Goal: Task Accomplishment & Management: Manage account settings

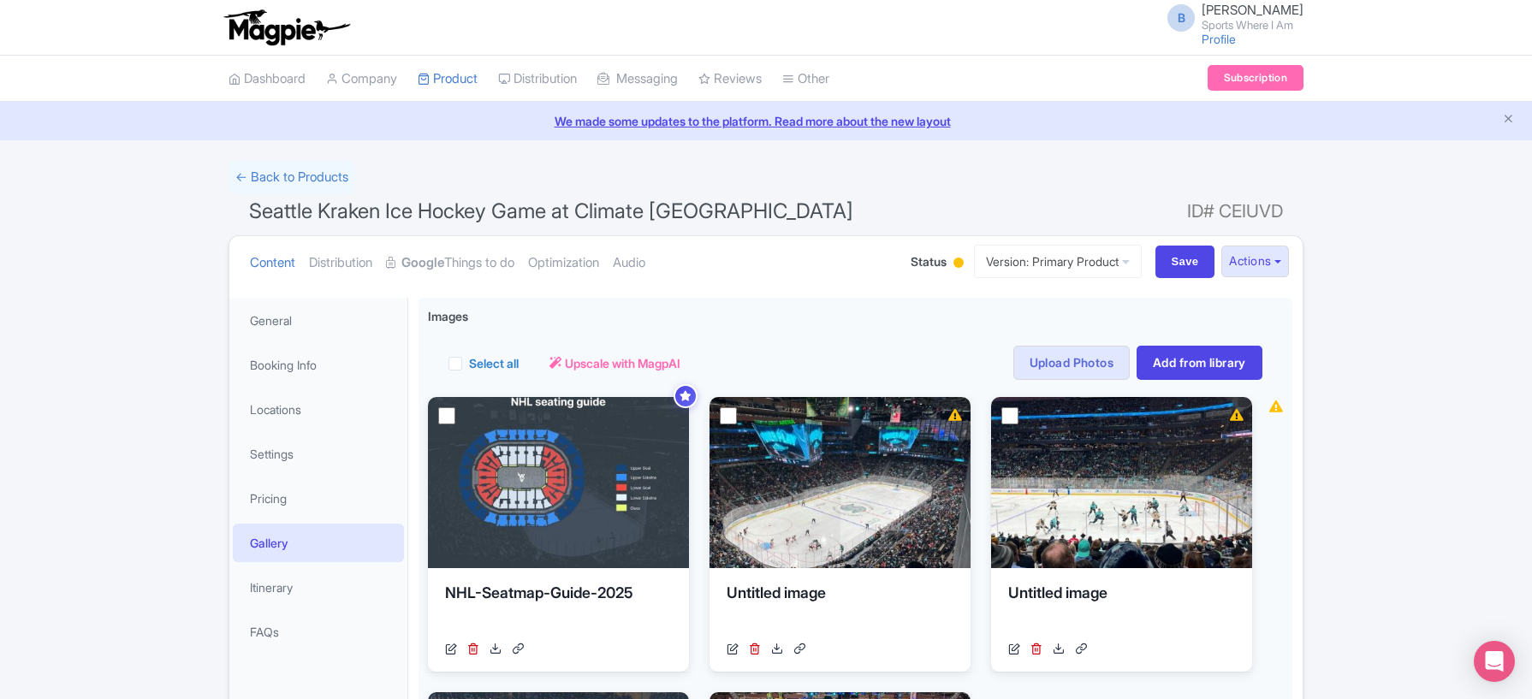
scroll to position [77, 0]
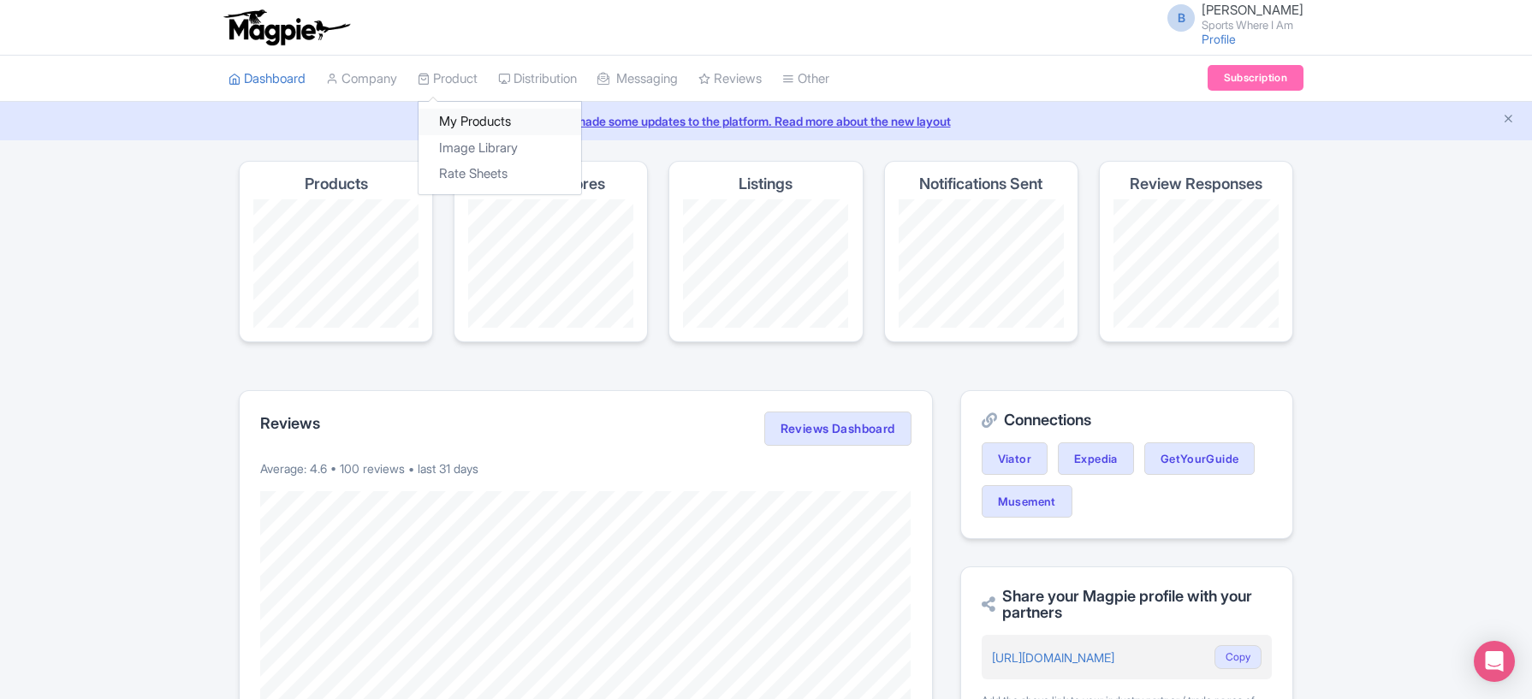
click at [447, 118] on link "My Products" at bounding box center [499, 122] width 163 height 27
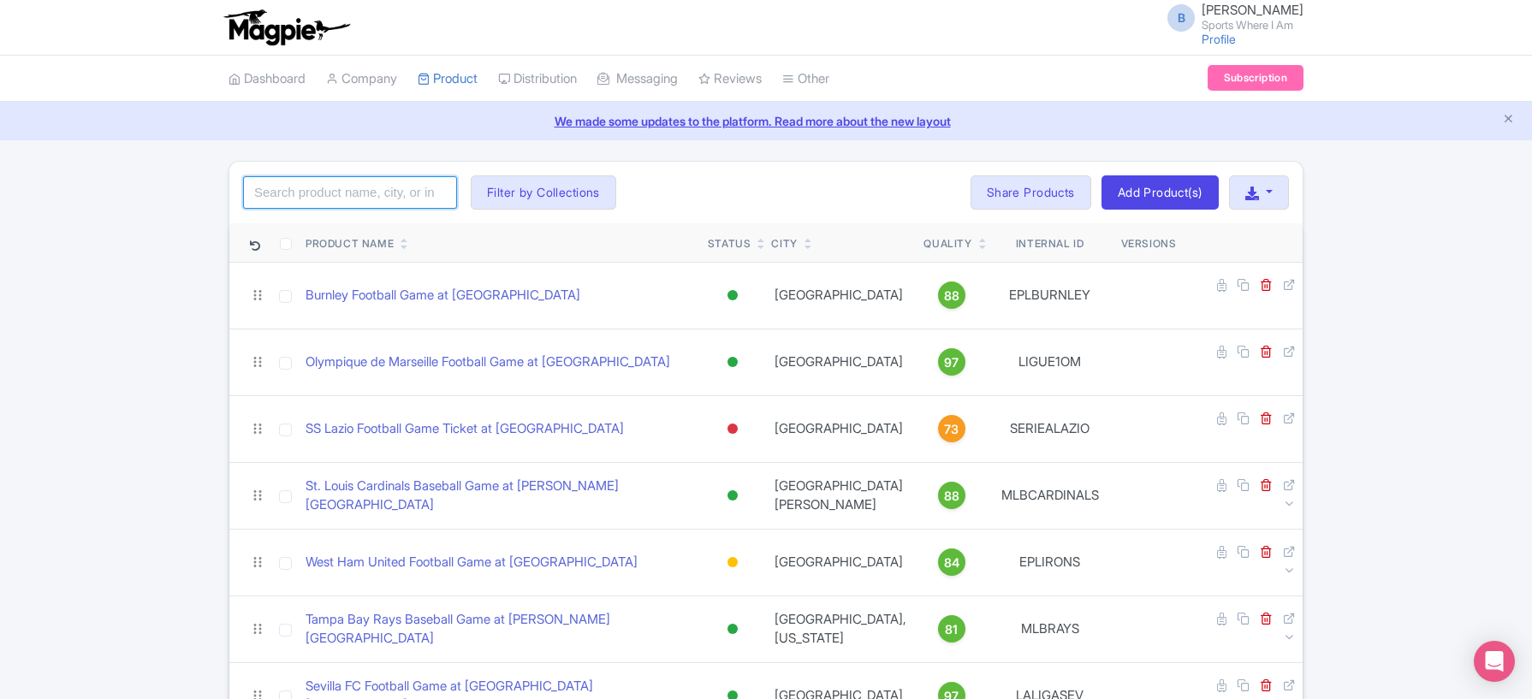
click at [368, 200] on input "search" at bounding box center [350, 192] width 214 height 33
type input "i"
type input "oilers"
click button "Search" at bounding box center [0, 0] width 0 height 0
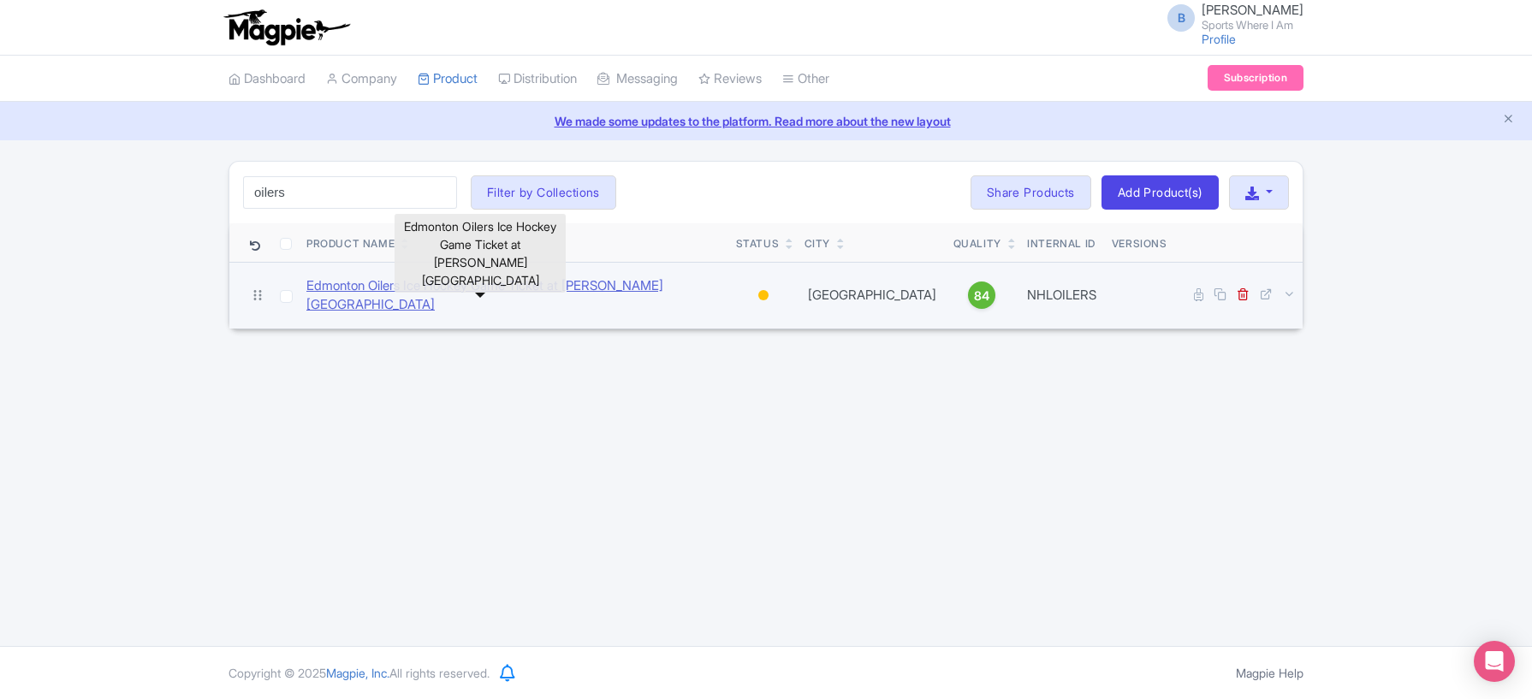
click at [585, 293] on link "Edmonton Oilers Ice Hockey Game Ticket at [PERSON_NAME][GEOGRAPHIC_DATA]" at bounding box center [514, 295] width 416 height 39
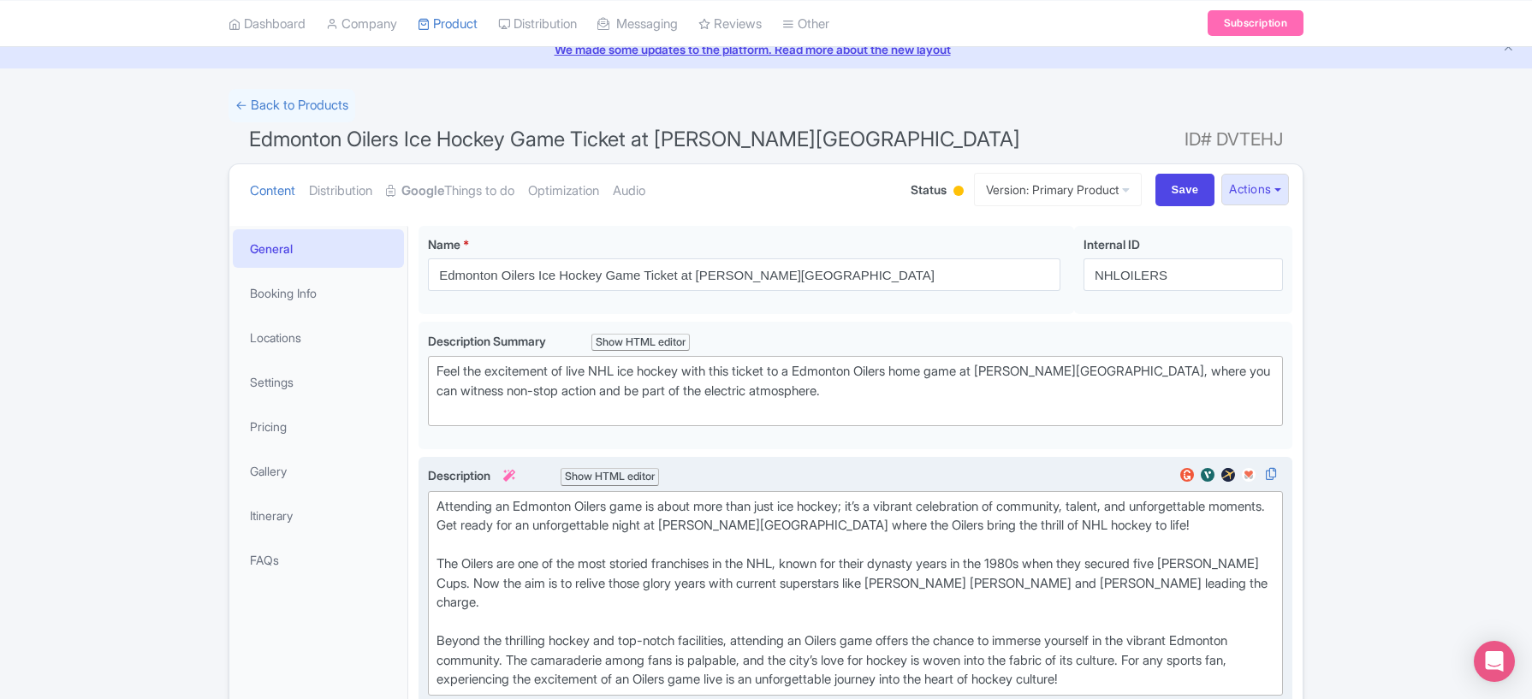
scroll to position [151, 0]
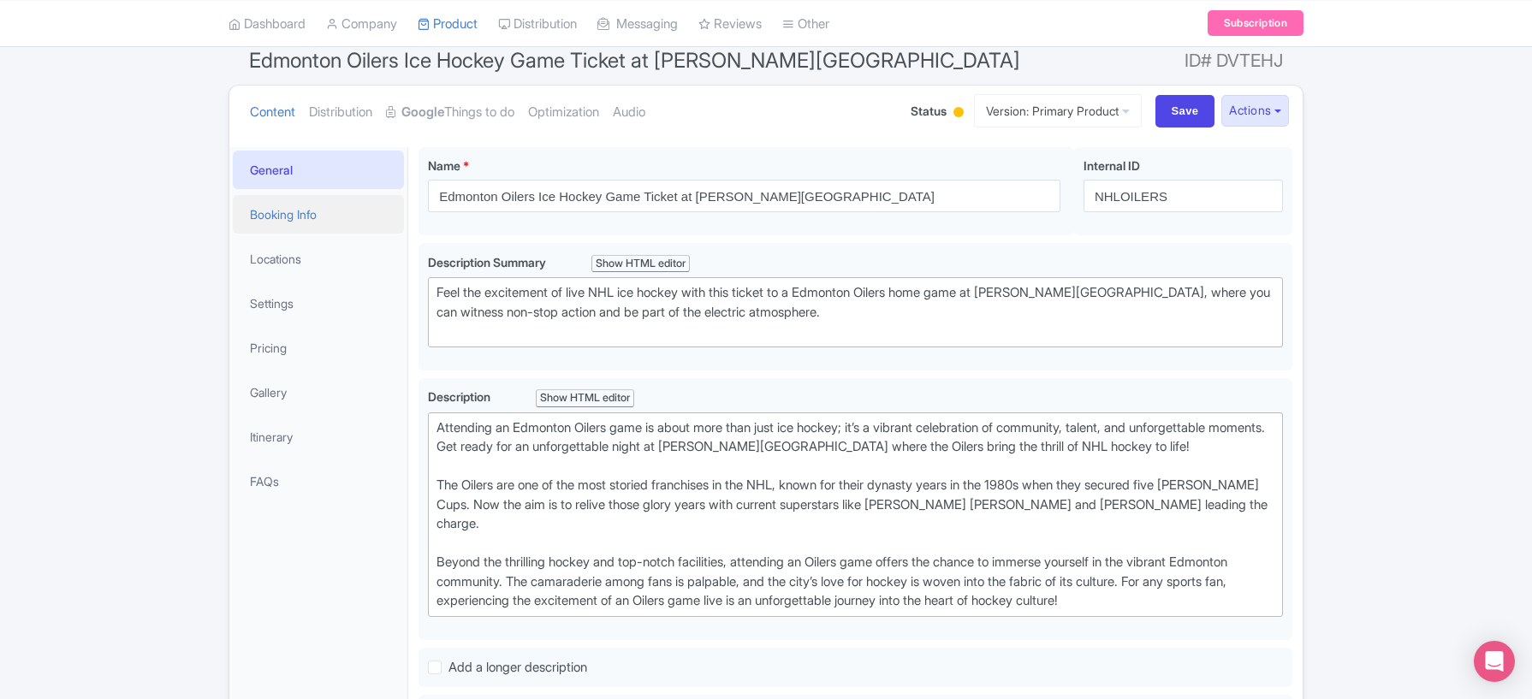
click at [288, 226] on link "Booking Info" at bounding box center [318, 214] width 171 height 39
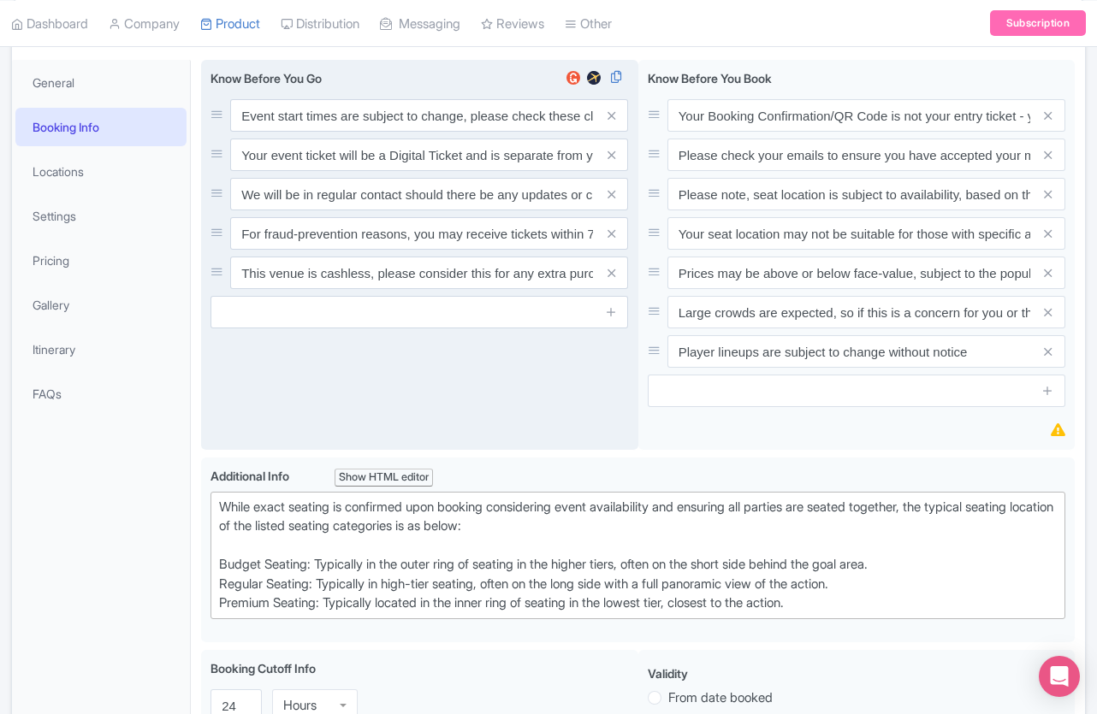
scroll to position [138, 0]
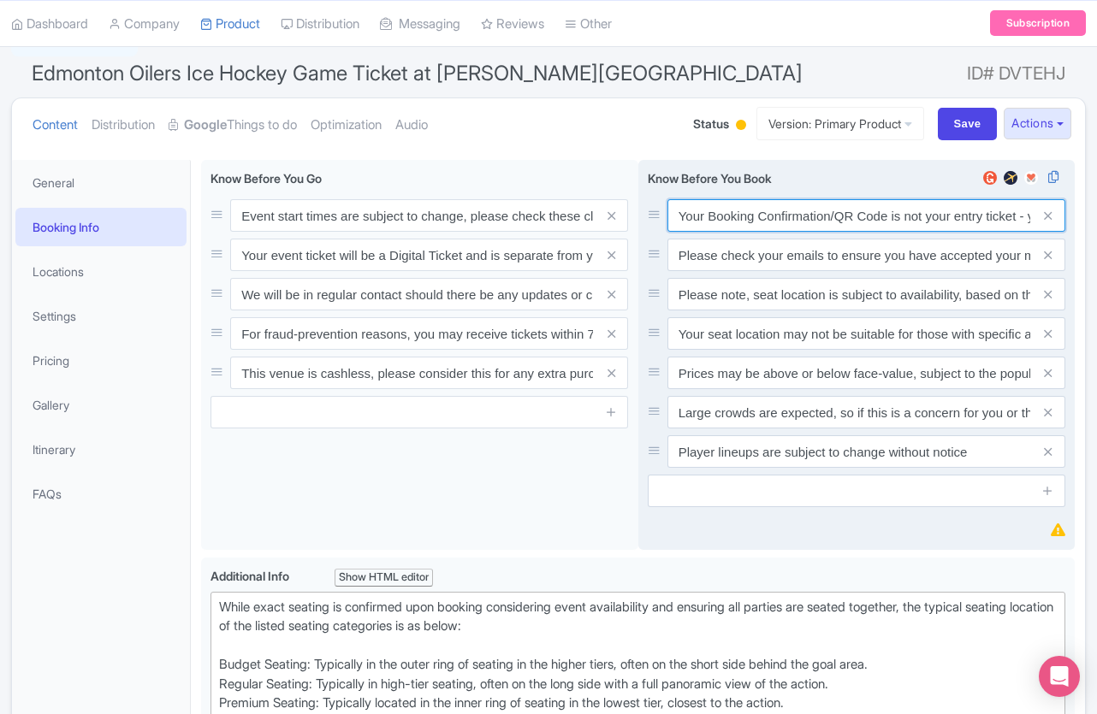
click at [766, 224] on input "Your Booking Confirmation/QR Code is not your entry ticket - your tickets and s…" at bounding box center [866, 215] width 398 height 33
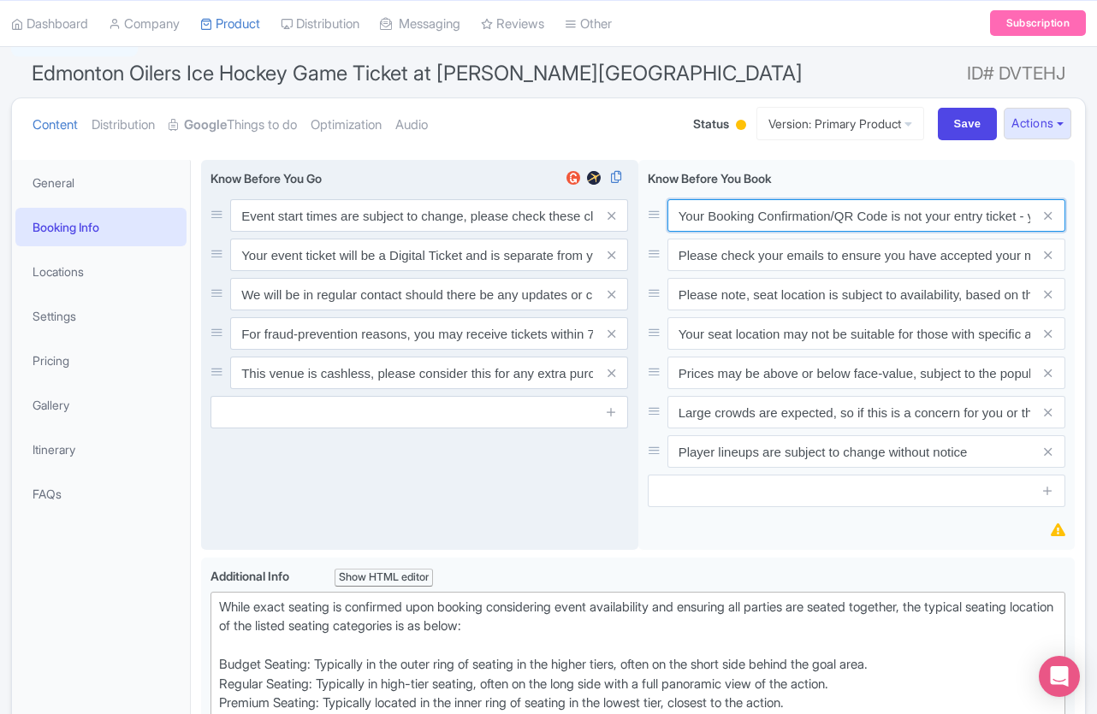
paste input "PDF/QR Code is not your entry ticket - your digital tickets and seating details…"
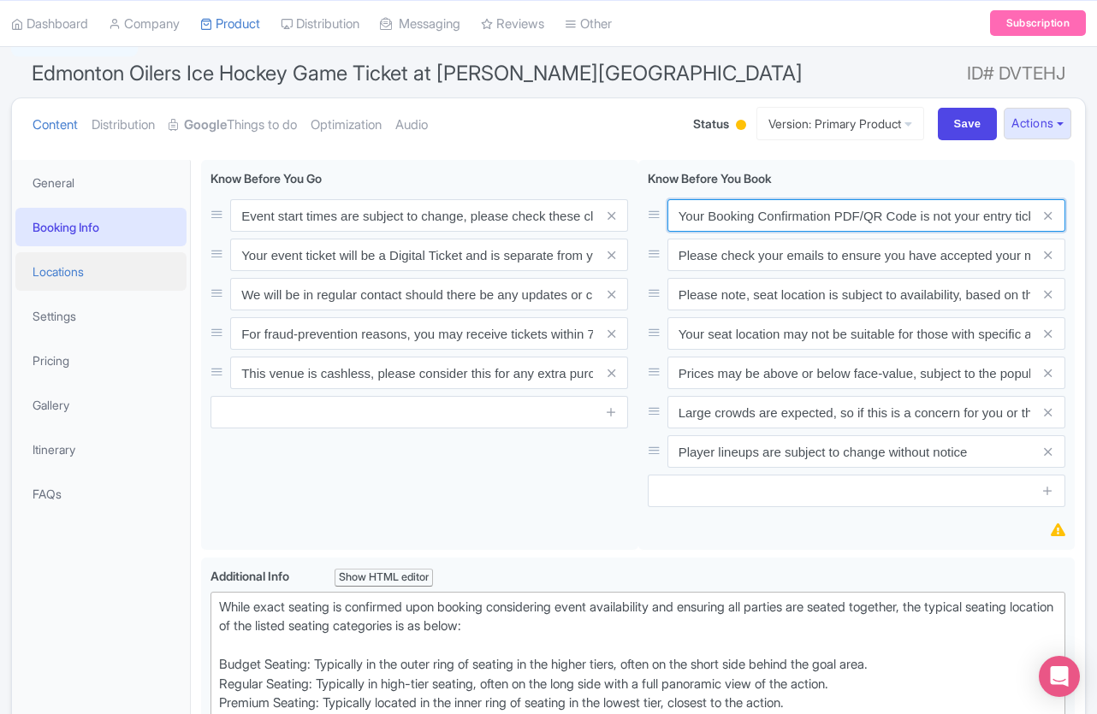
scroll to position [0, 396]
type input "Your Booking Confirmation PDF/QR Code is not your entry ticket - your digital t…"
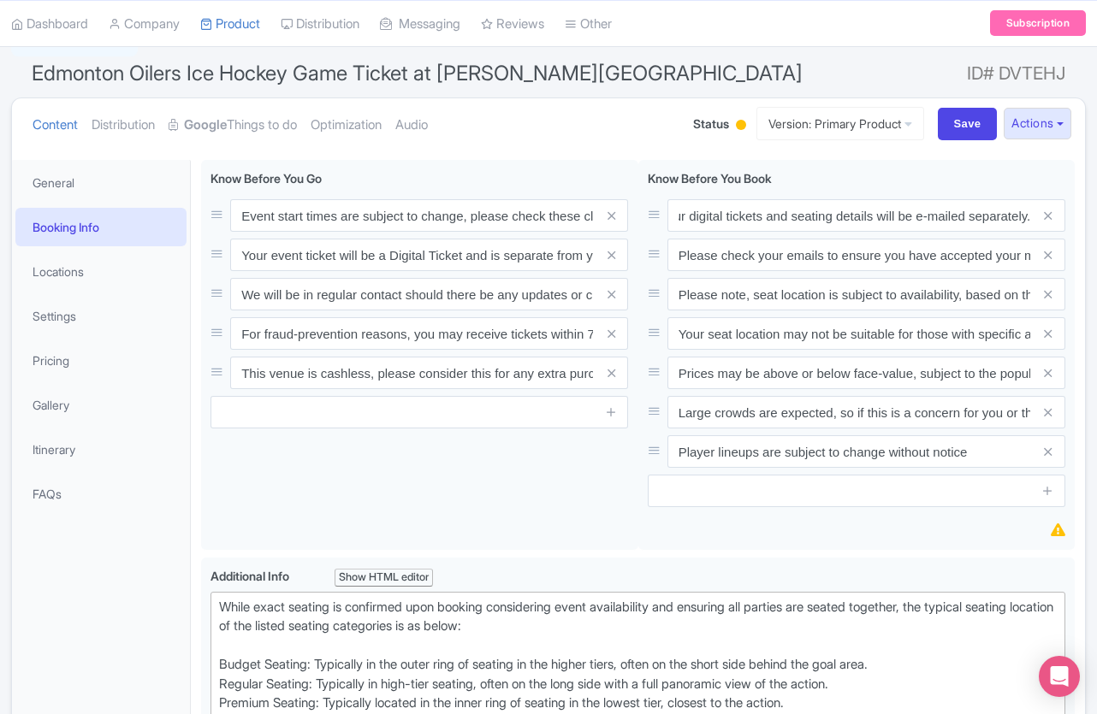
scroll to position [0, 0]
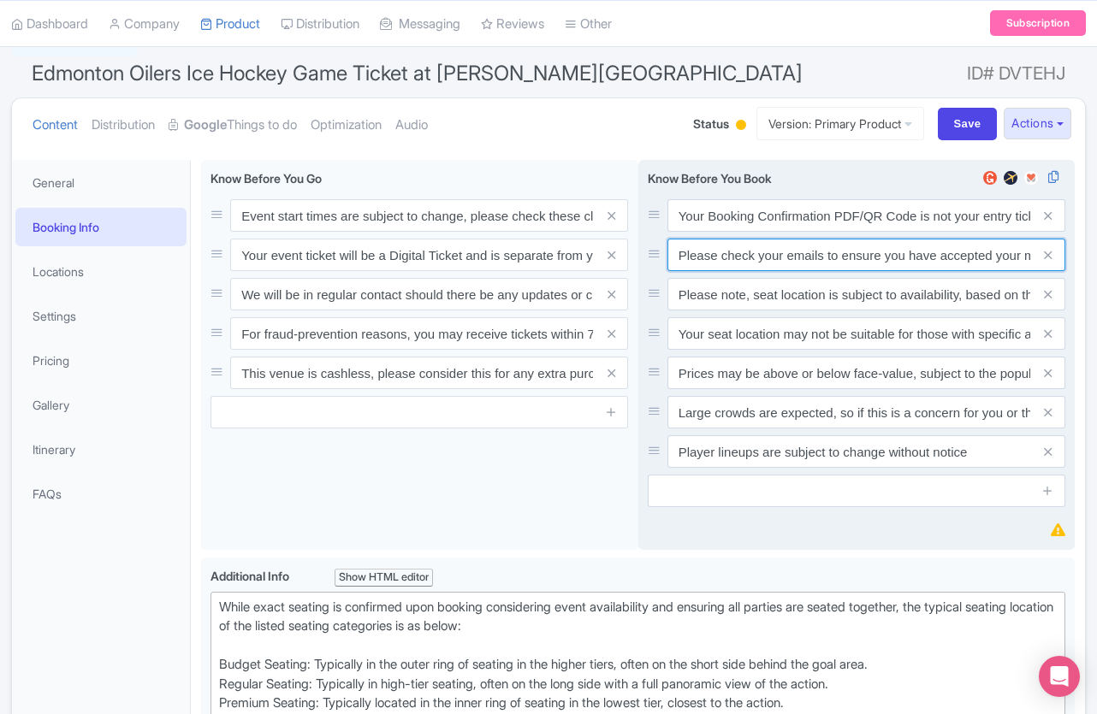
click at [789, 250] on input "Please check your emails to ensure you have accepted your mobile ticket prior t…" at bounding box center [866, 255] width 398 height 33
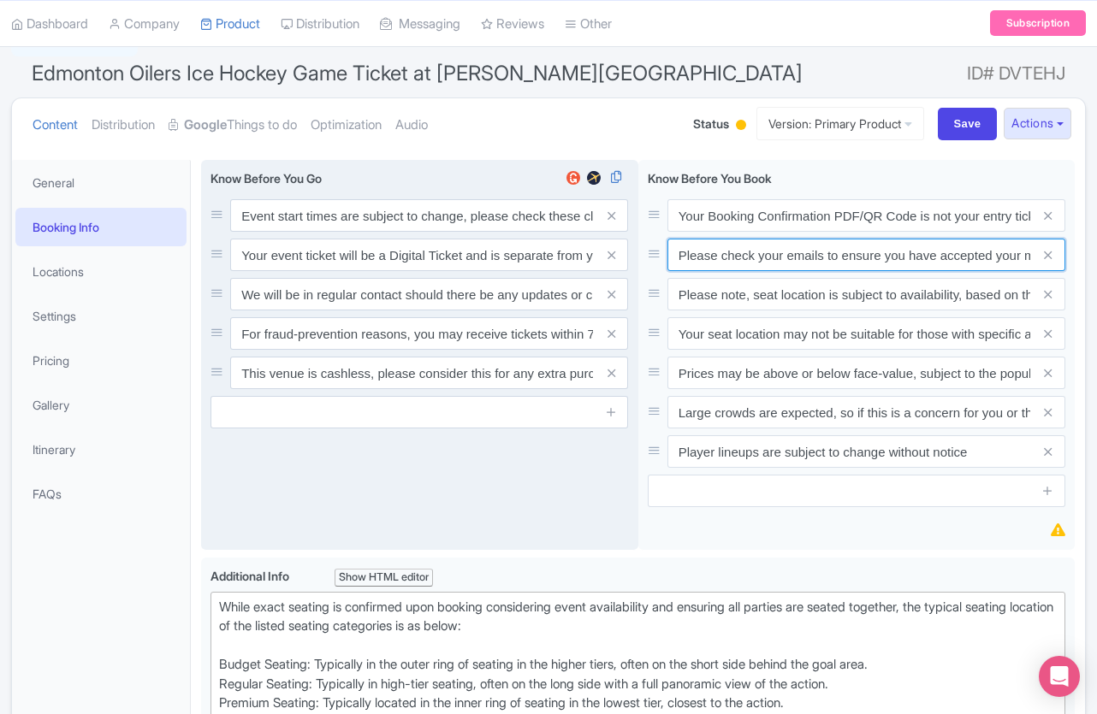
paste input "Entry tickets will be delivered via a digital ticketing provider selected by th…"
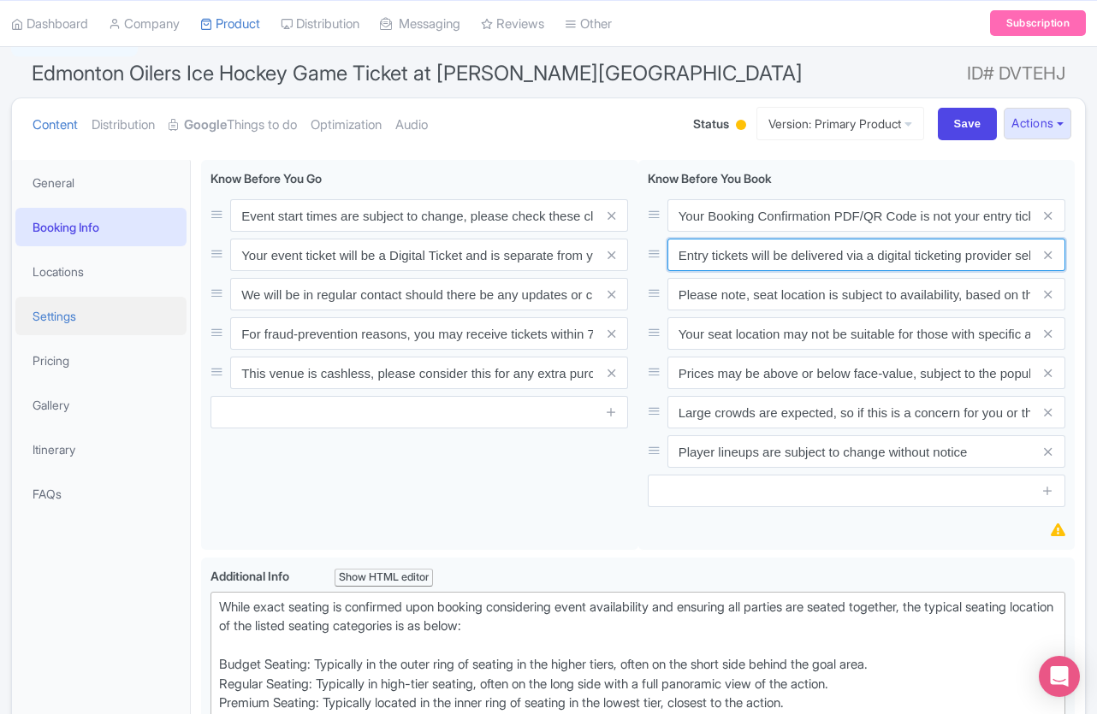
scroll to position [0, 538]
type input "Entry tickets will be delivered via a digital ticketing provider selected by th…"
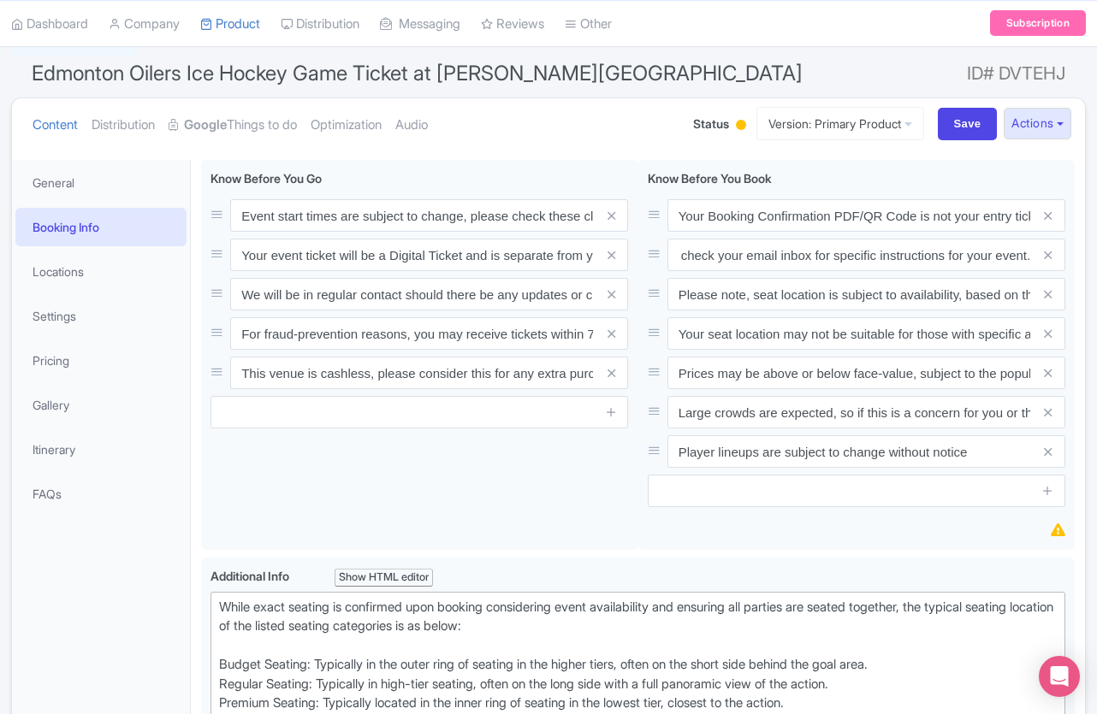
scroll to position [0, 0]
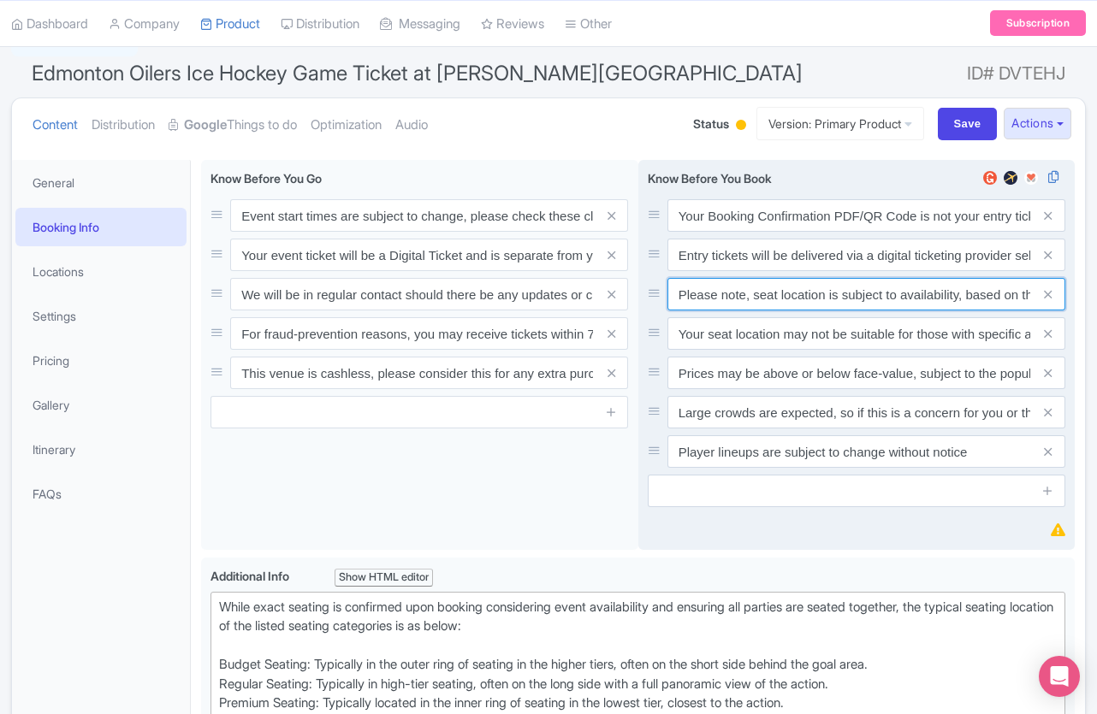
click at [754, 294] on input "Please note, seat location is subject to availability, based on the quantity of…" at bounding box center [866, 294] width 398 height 33
paste input "Ticket prices may be above or below face-value, subject to the popularity of th…"
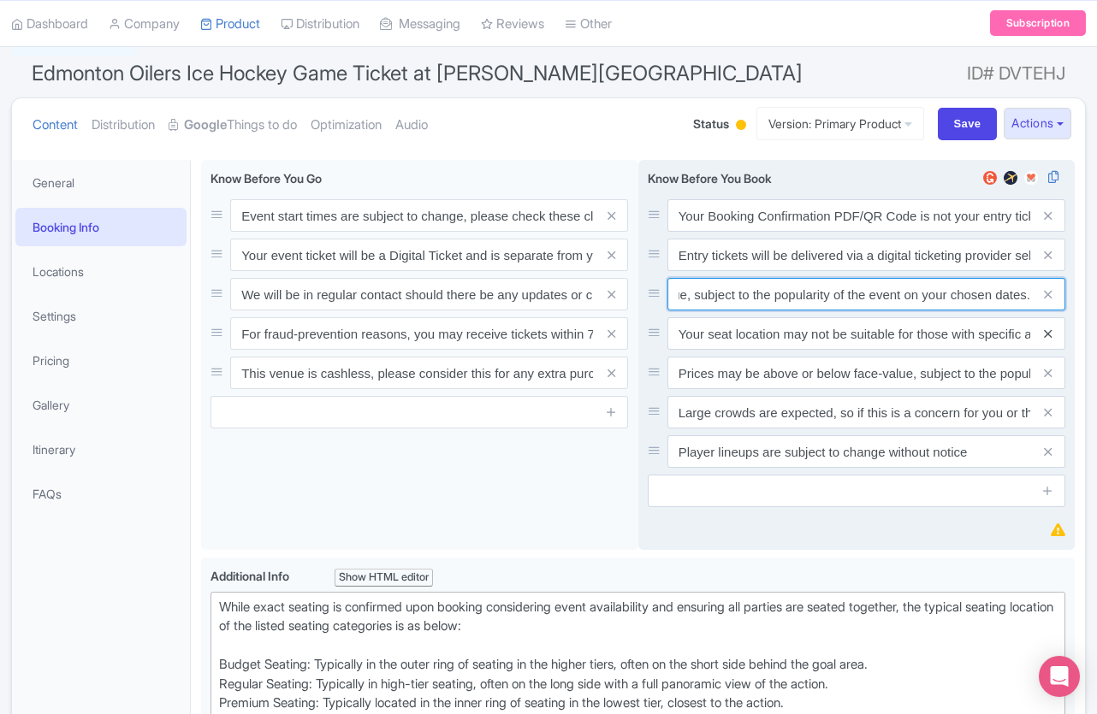
type input "Ticket prices may be above or below face-value, subject to the popularity of th…"
click at [1049, 329] on icon at bounding box center [1048, 334] width 8 height 13
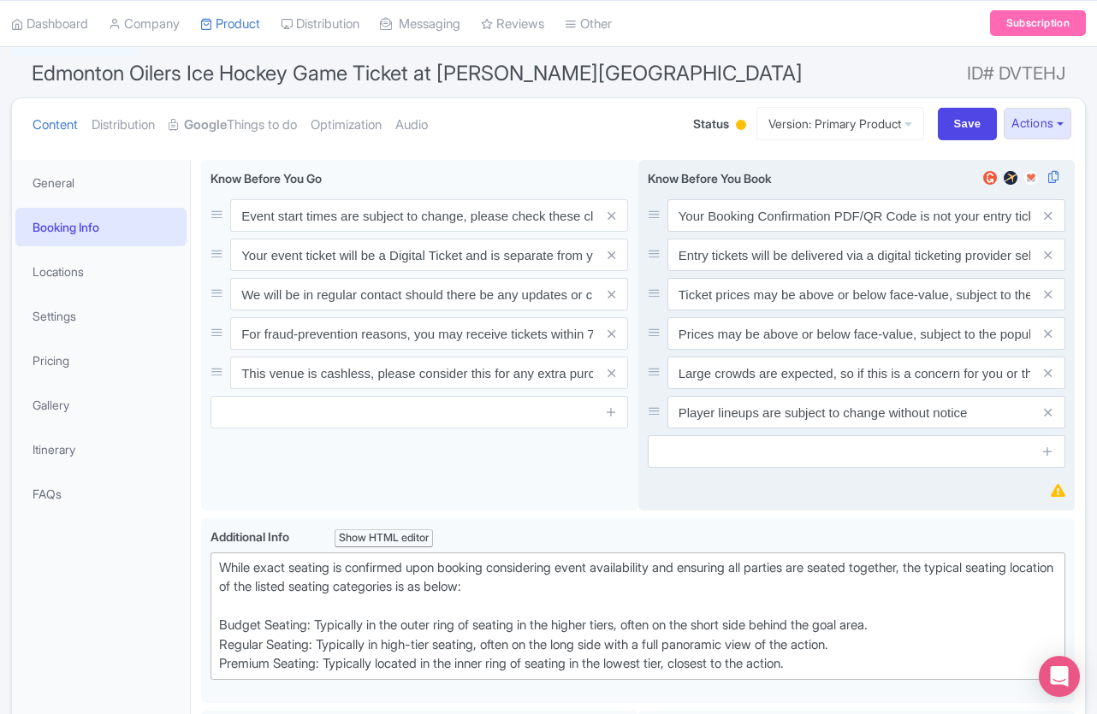
click at [1049, 329] on icon at bounding box center [1048, 334] width 8 height 13
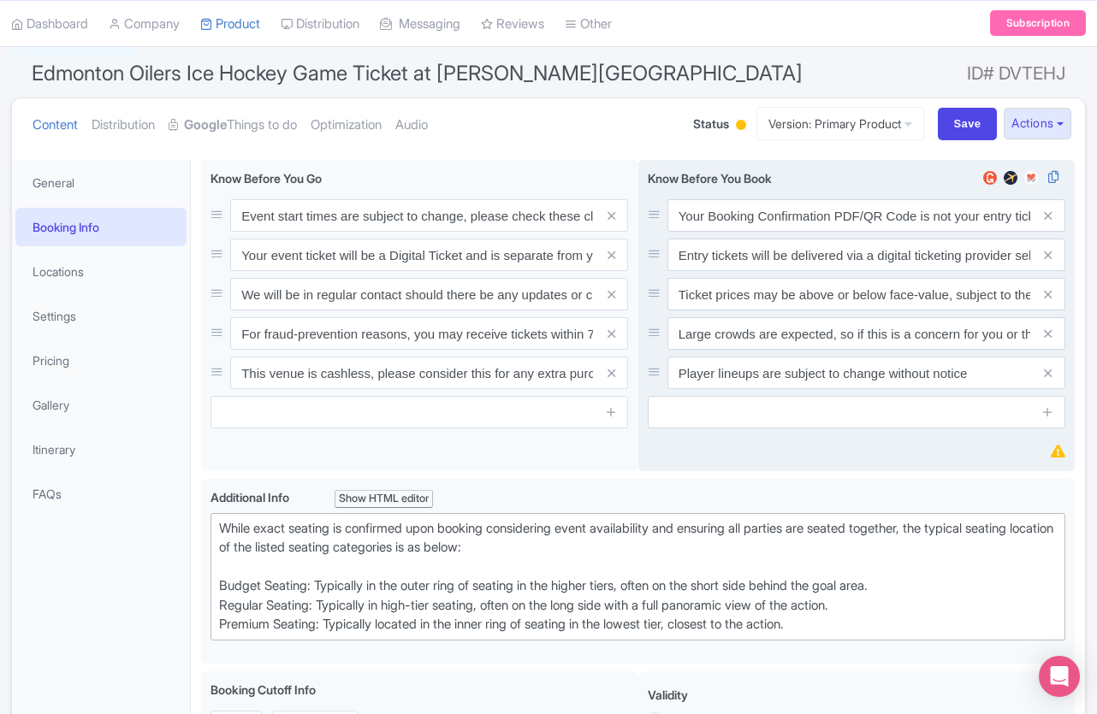
click at [1049, 329] on icon at bounding box center [1048, 334] width 8 height 13
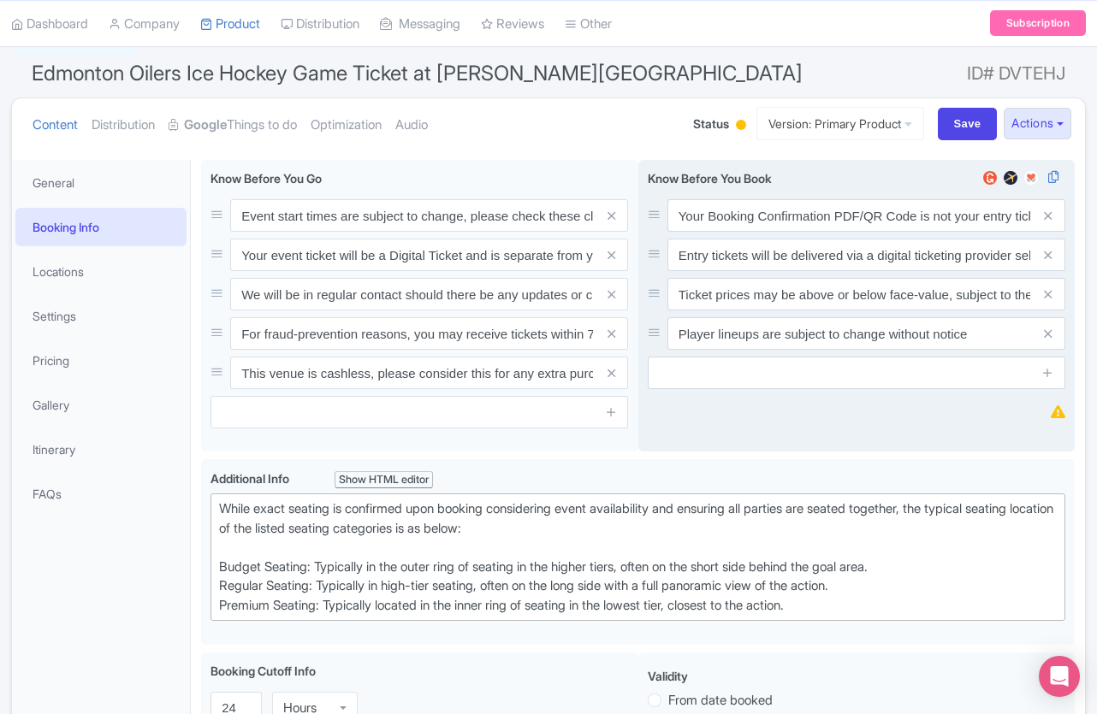
click at [1049, 329] on icon at bounding box center [1048, 334] width 8 height 13
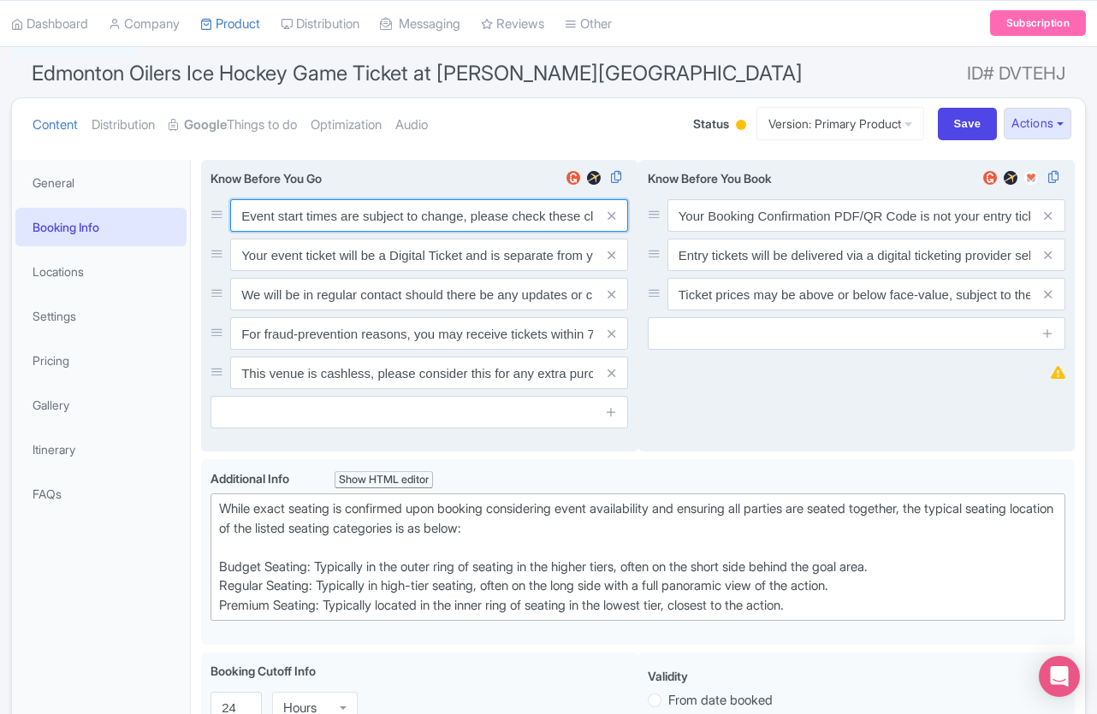
click at [455, 206] on input "Event start times are subject to change, please check these closer to the event…" at bounding box center [429, 215] width 398 height 33
paste input ". We will be in regular contact should there be any updates or changes ahead of…"
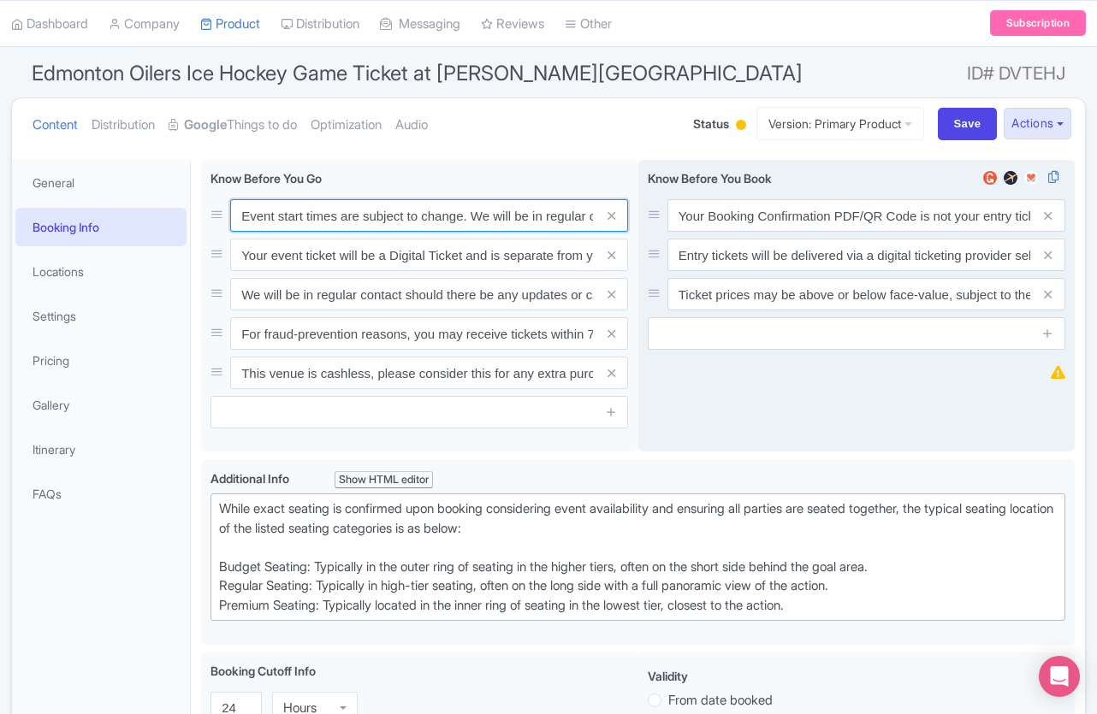
scroll to position [0, 391]
type input "Event start times are subject to change. We will be in regular contact should t…"
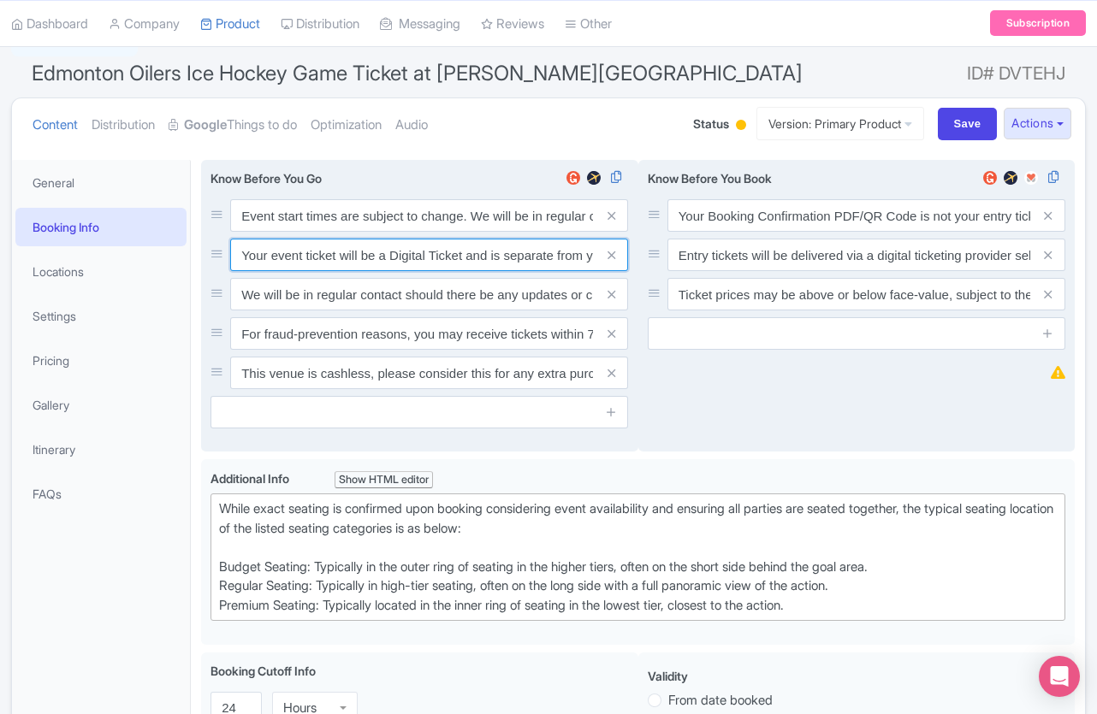
click at [447, 259] on input "Your event ticket will be a Digital Ticket and is separate from your booking co…" at bounding box center [429, 255] width 398 height 33
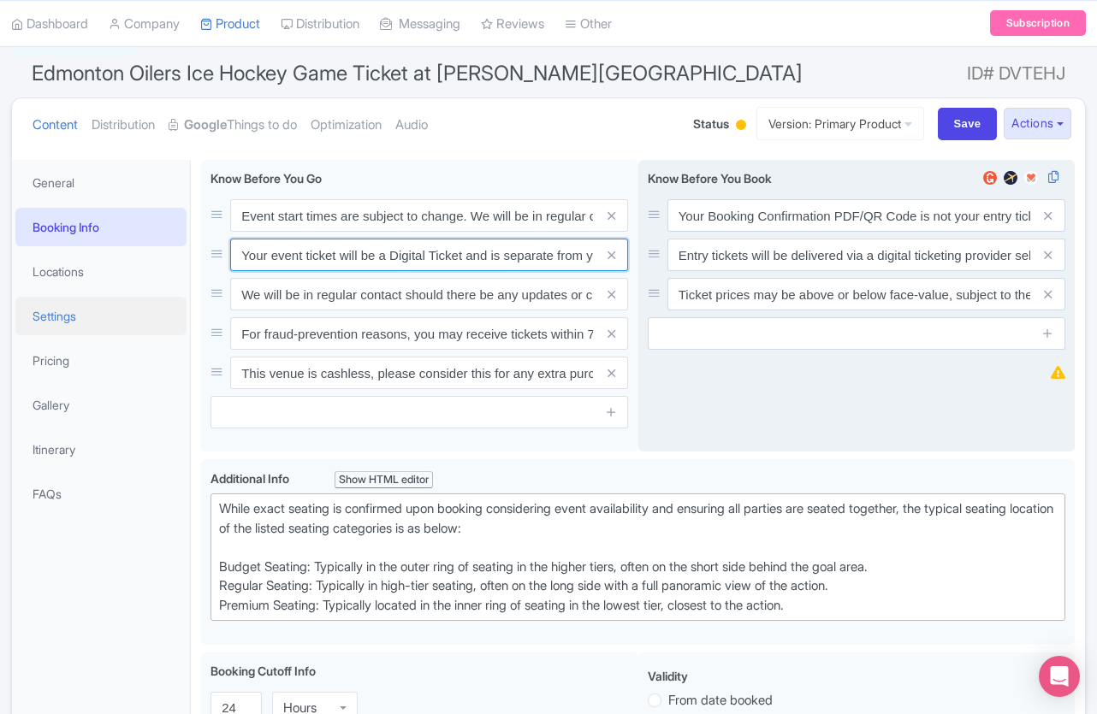
paste input "ntry"
type input "Your entry ticket will be a Digital Ticket and is separate from your booking co…"
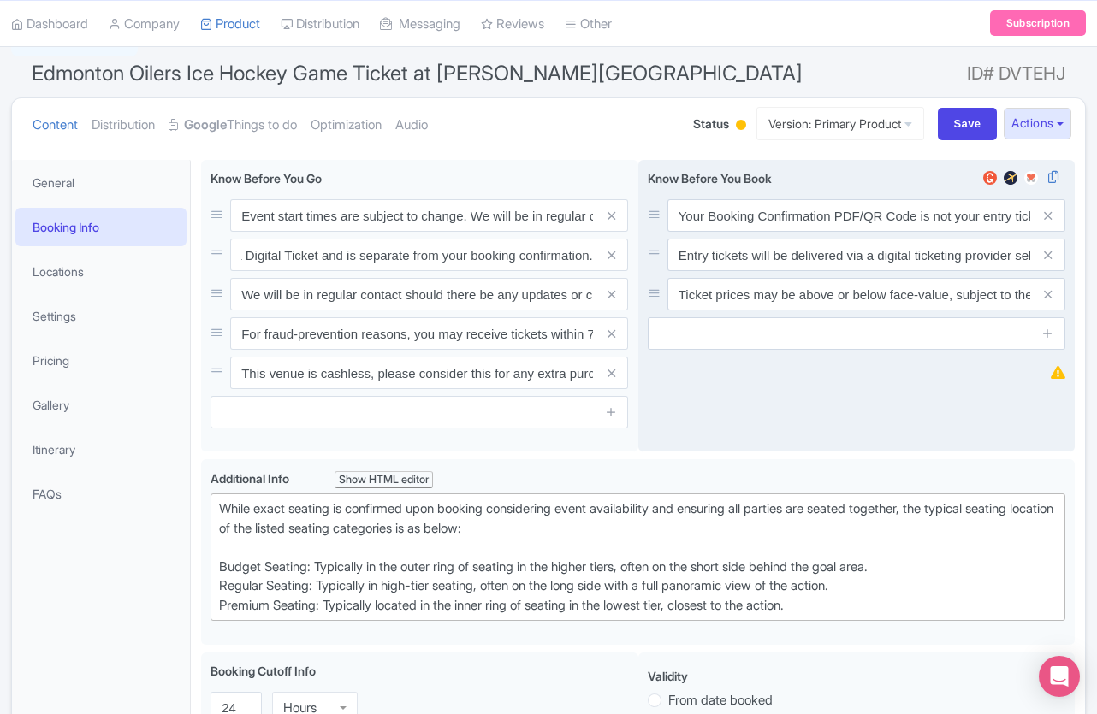
scroll to position [0, 0]
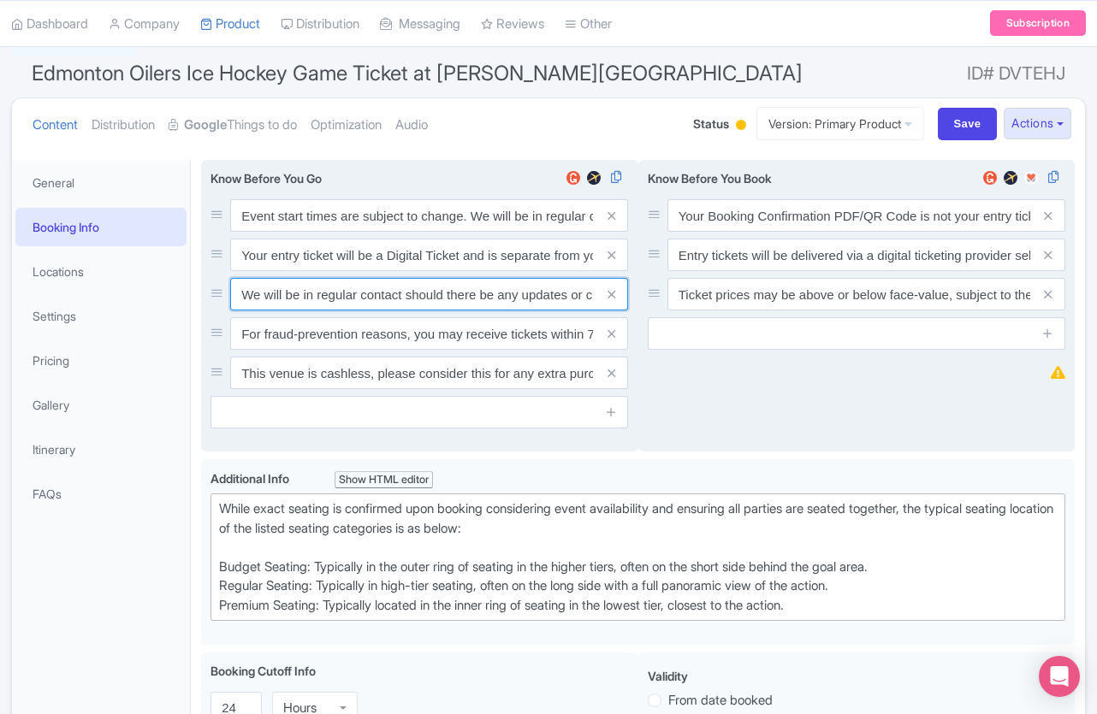
click at [451, 296] on input "We will be in regular contact should there be any updates or changes ahead of y…" at bounding box center [429, 294] width 398 height 33
paste input "For fraud-prevention reasons, most tickets are delivered between 1-3 days prior…"
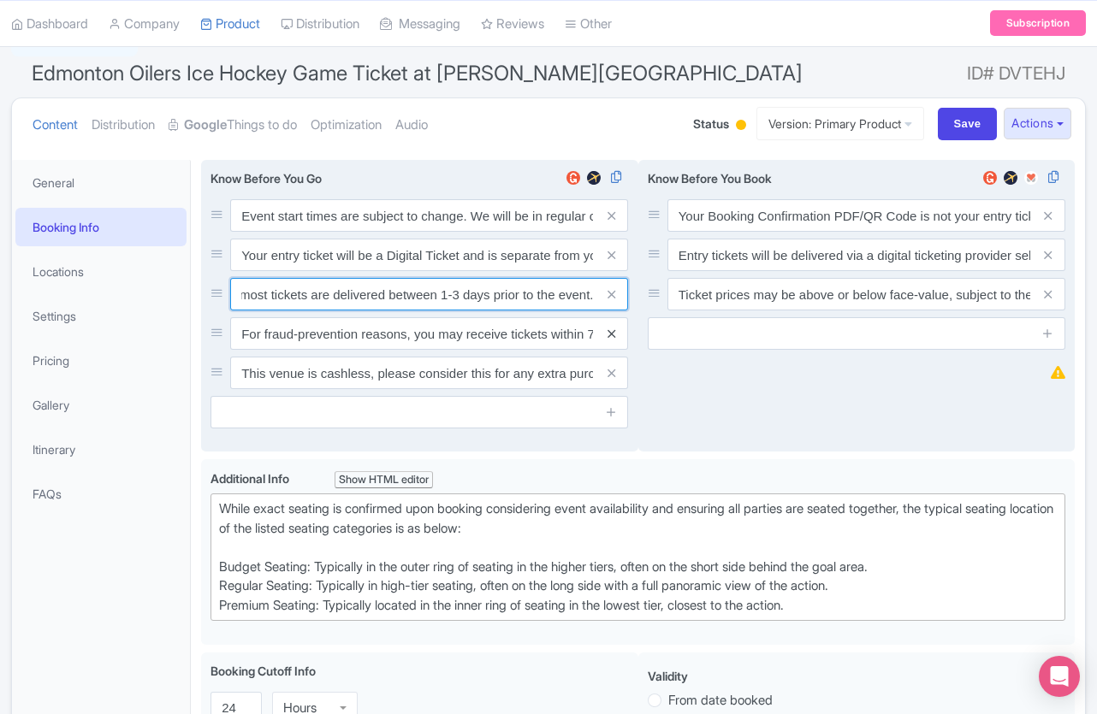
type input "For fraud-prevention reasons, most tickets are delivered between 1-3 days prior…"
click at [614, 335] on icon at bounding box center [611, 334] width 8 height 13
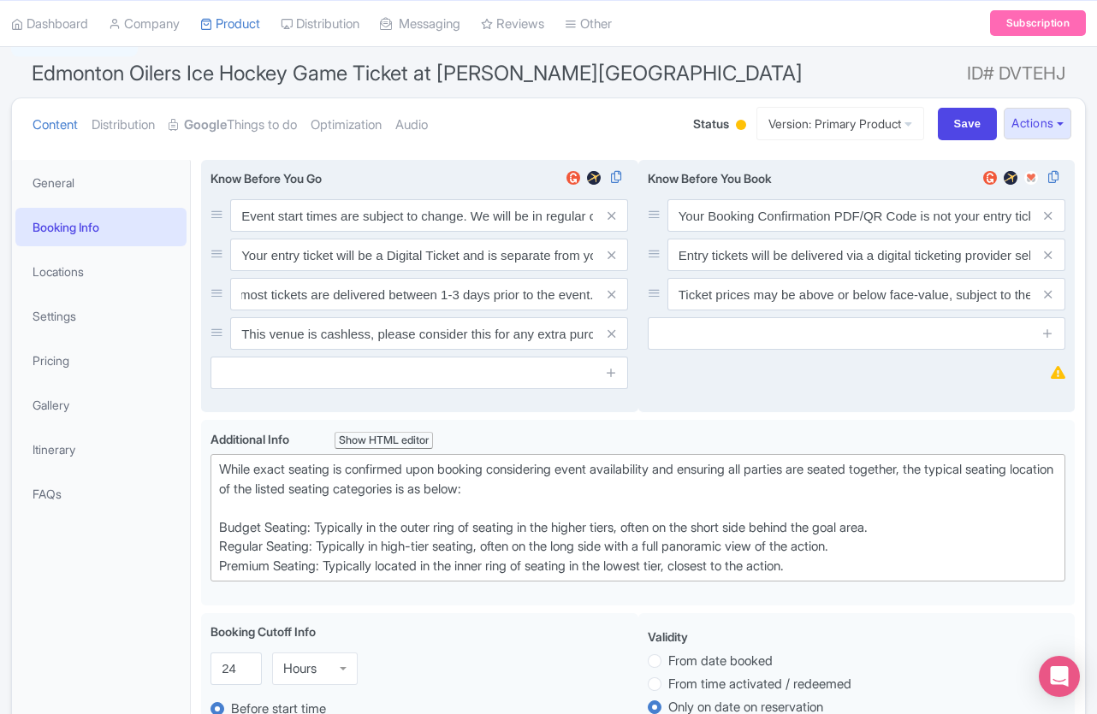
scroll to position [0, 0]
click at [614, 335] on icon at bounding box center [611, 334] width 8 height 13
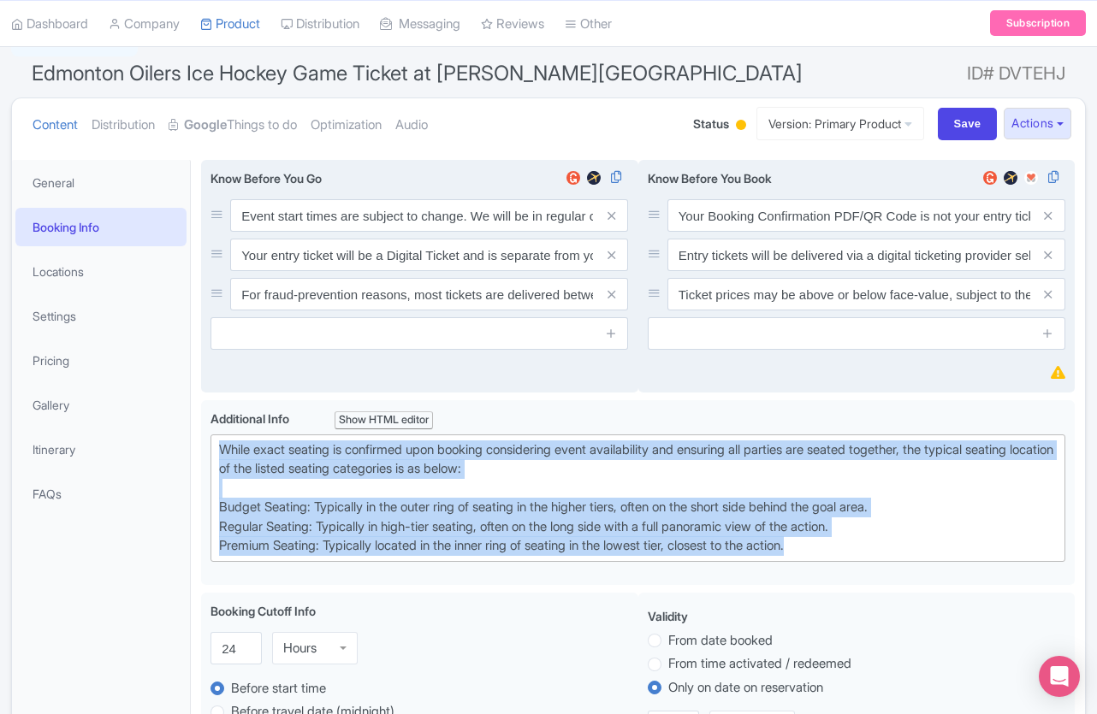
drag, startPoint x: 819, startPoint y: 544, endPoint x: 150, endPoint y: 426, distance: 679.4
type trix-editor "<div>While exact seating is confirmed upon booking considering event availabili…"
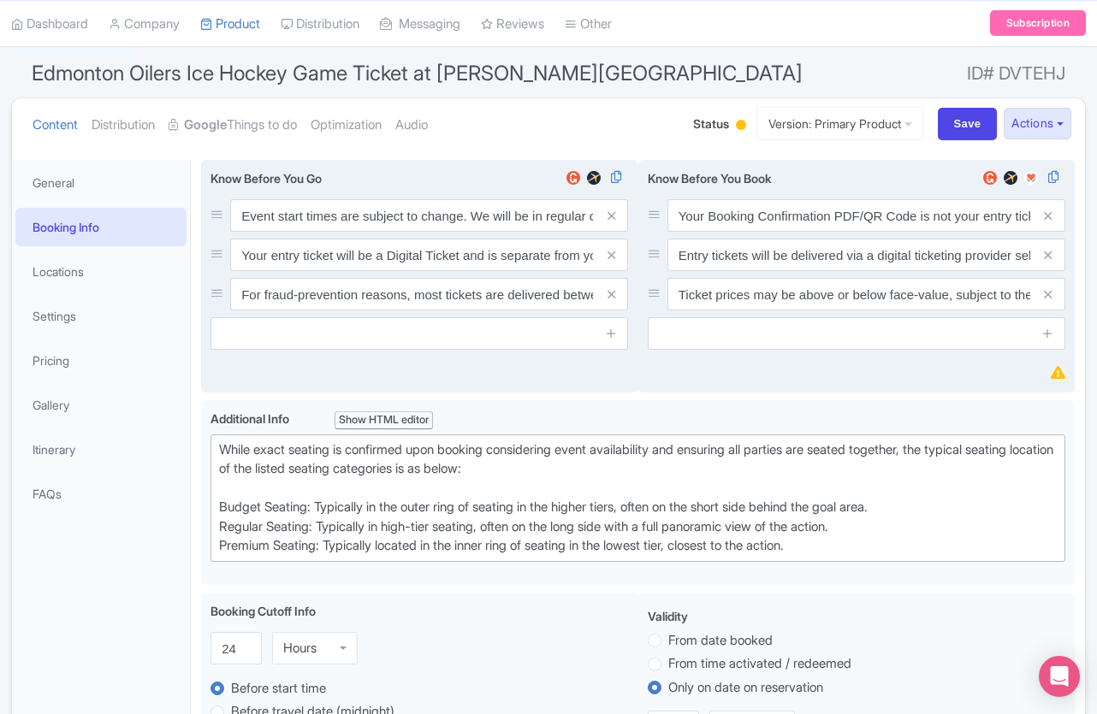
paste trix-editor "<div>Upper Goal: Located in the upper tiers of seating behind the goals at eith…"
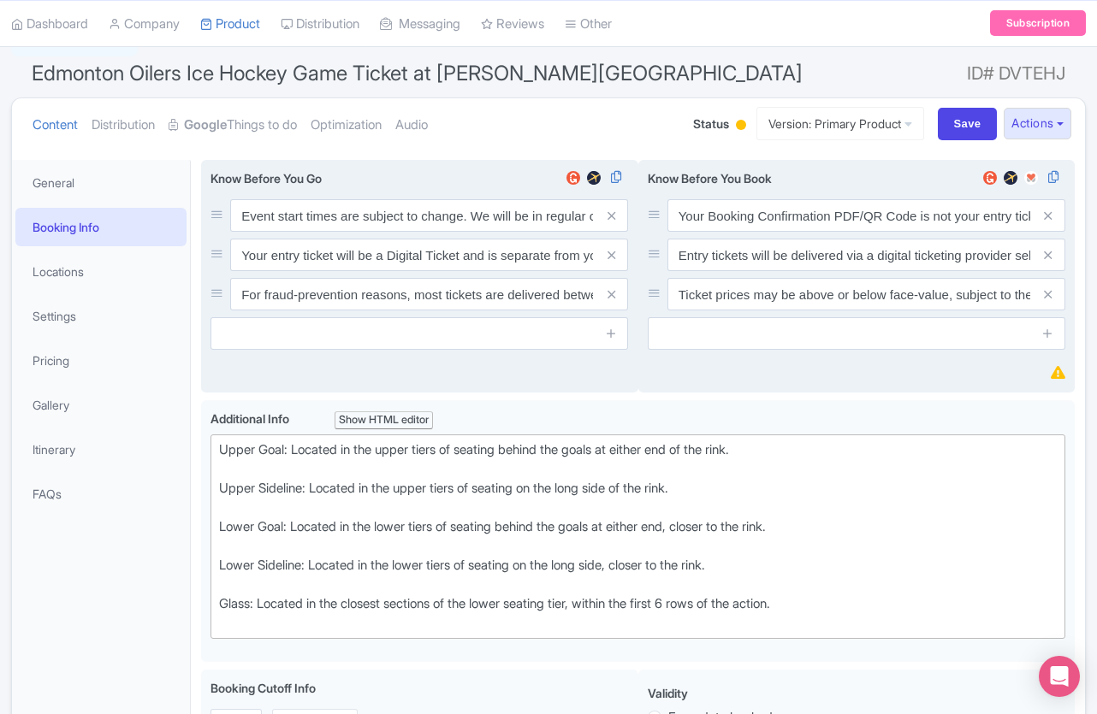
type trix-editor "<div>Upper Goal: Located in the upper tiers of seating behind the goals at eith…"
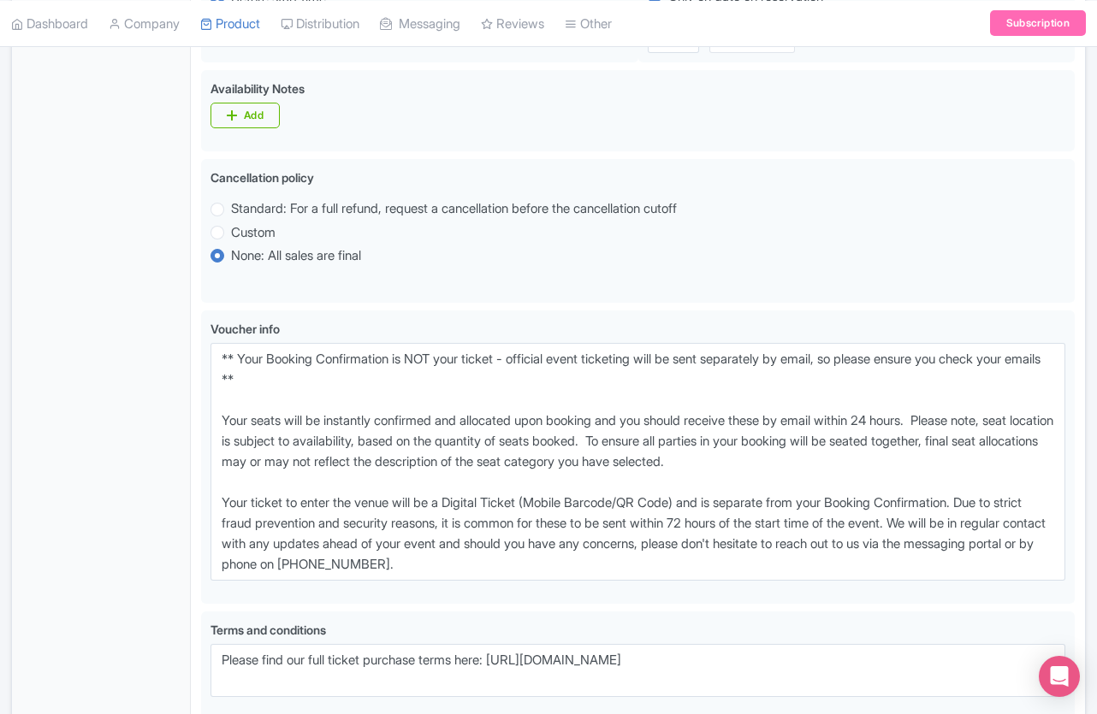
scroll to position [908, 0]
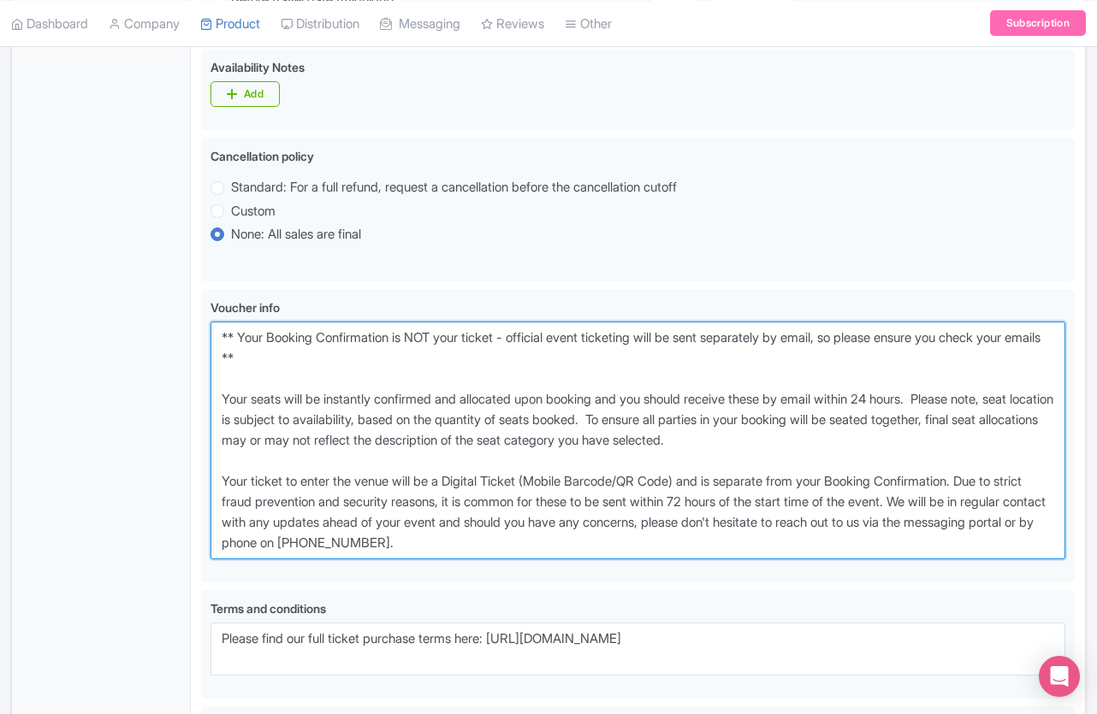
drag, startPoint x: 526, startPoint y: 530, endPoint x: 156, endPoint y: 326, distance: 422.8
click at [156, 326] on div "General Booking Info Locations Settings Pricing Gallery Itinerary FAQs Edmonton…" at bounding box center [548, 134] width 1073 height 1508
paste textarea "entry ticket - official event ticketing will be sent separately by email, so pl…"
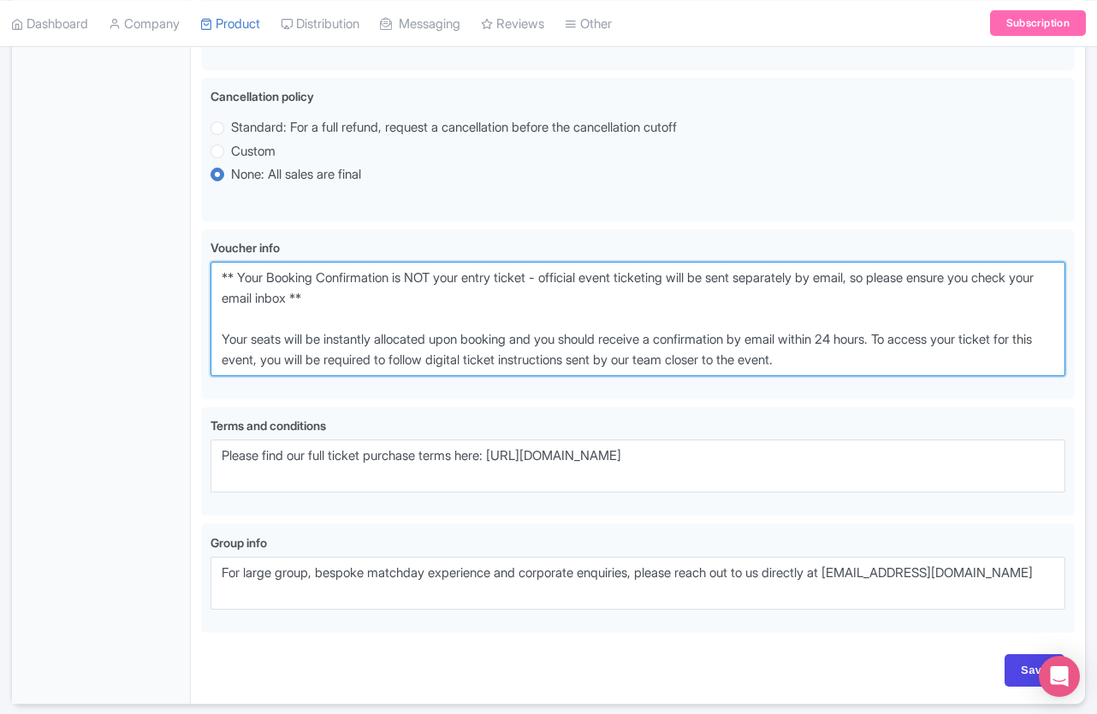
scroll to position [1031, 0]
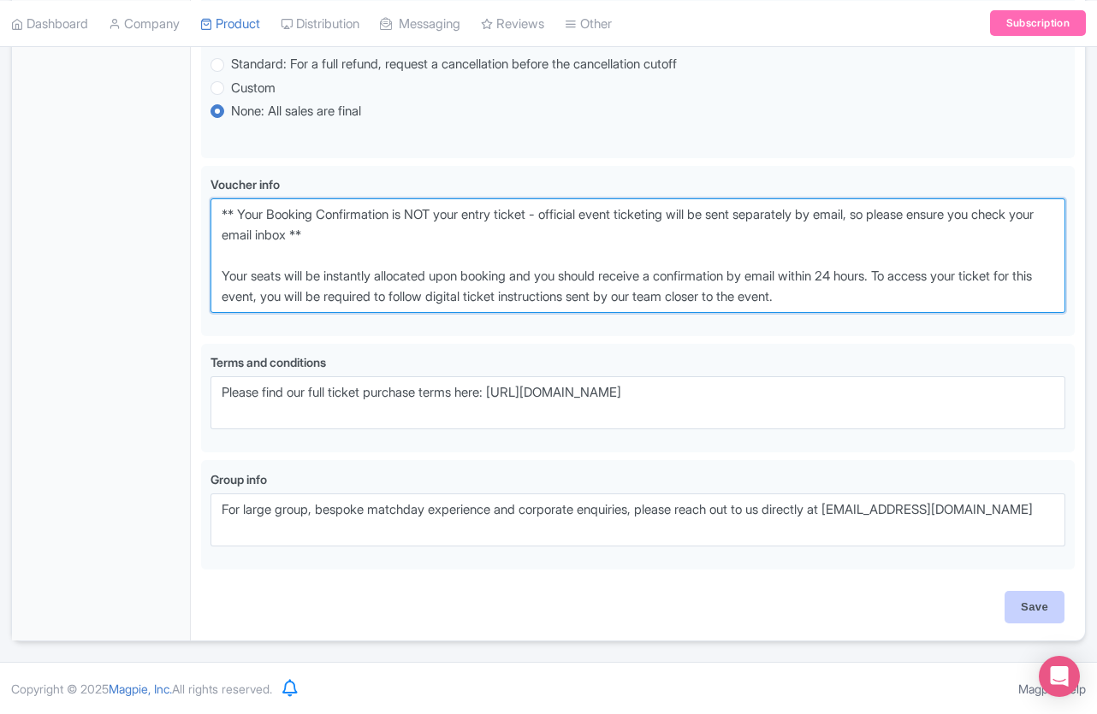
type textarea "** Your Booking Confirmation is NOT your entry ticket - official event ticketin…"
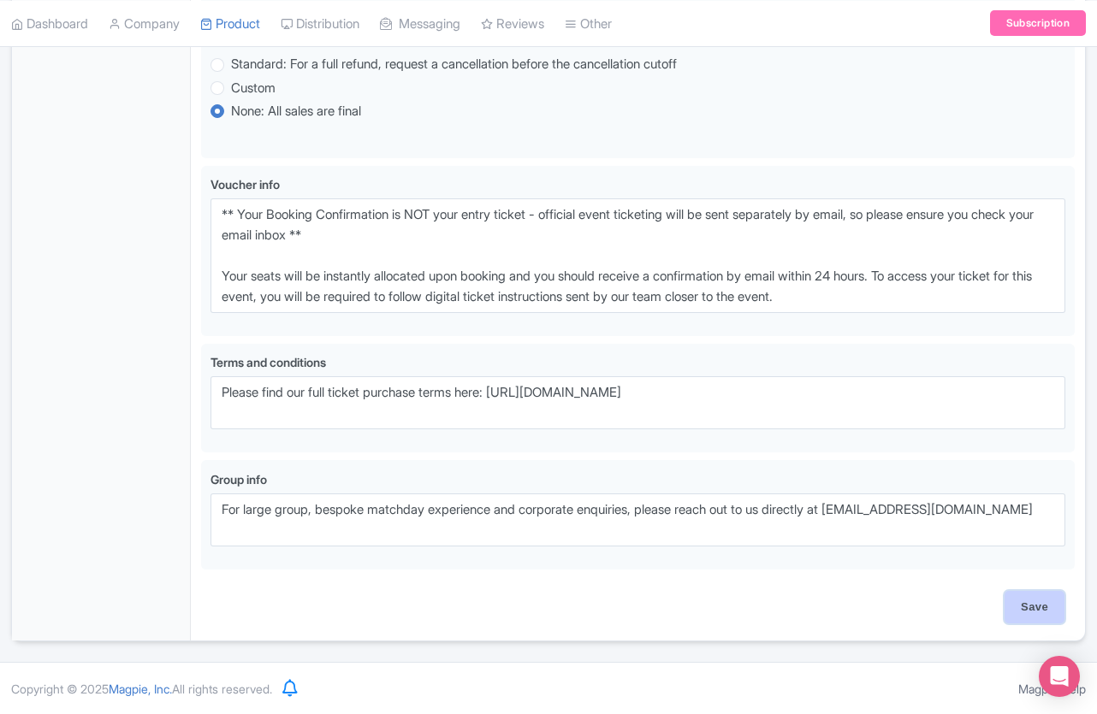
click at [1047, 605] on input "Save" at bounding box center [1034, 607] width 60 height 33
type input "Saving..."
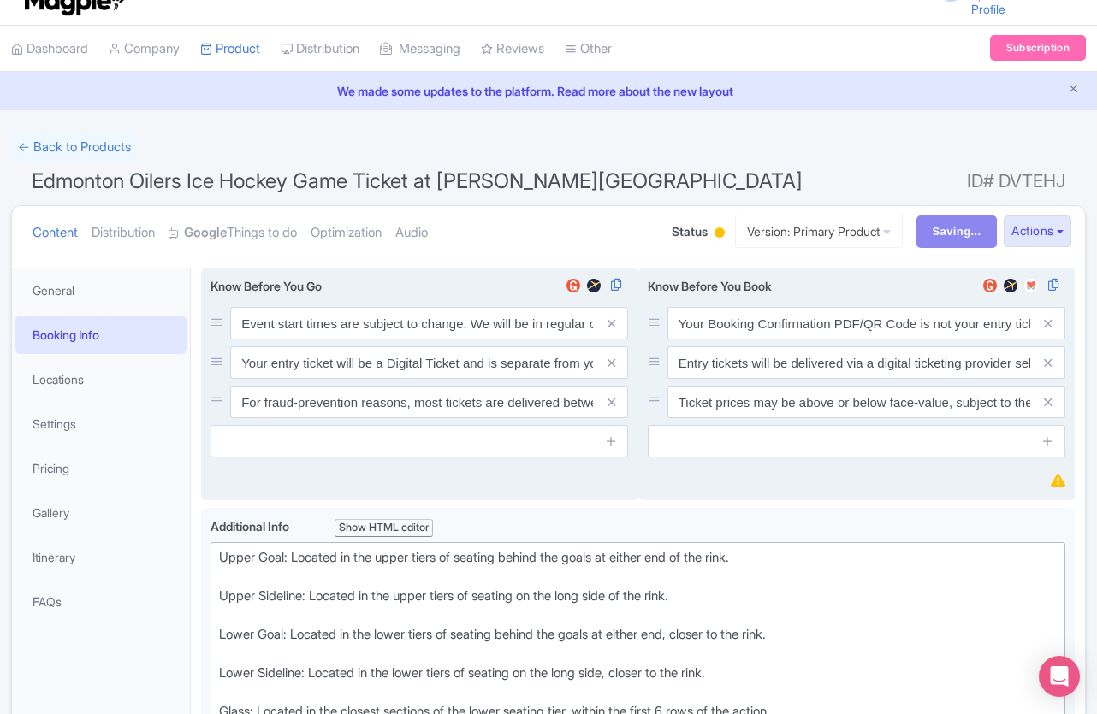
scroll to position [26, 0]
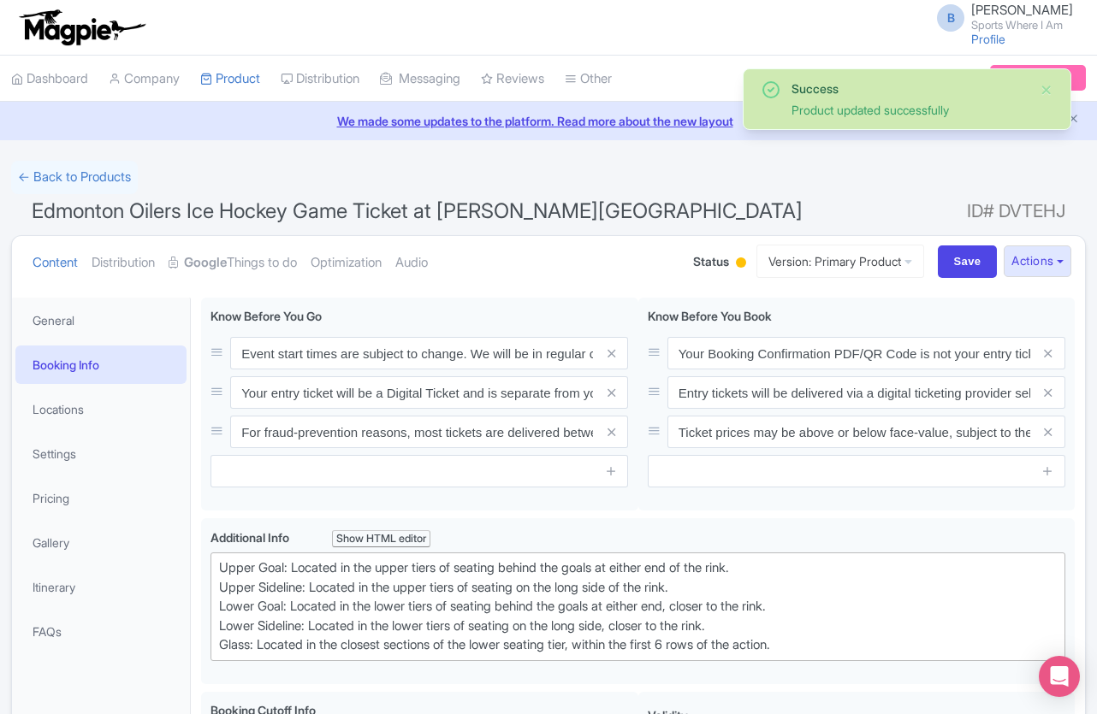
scroll to position [298, 0]
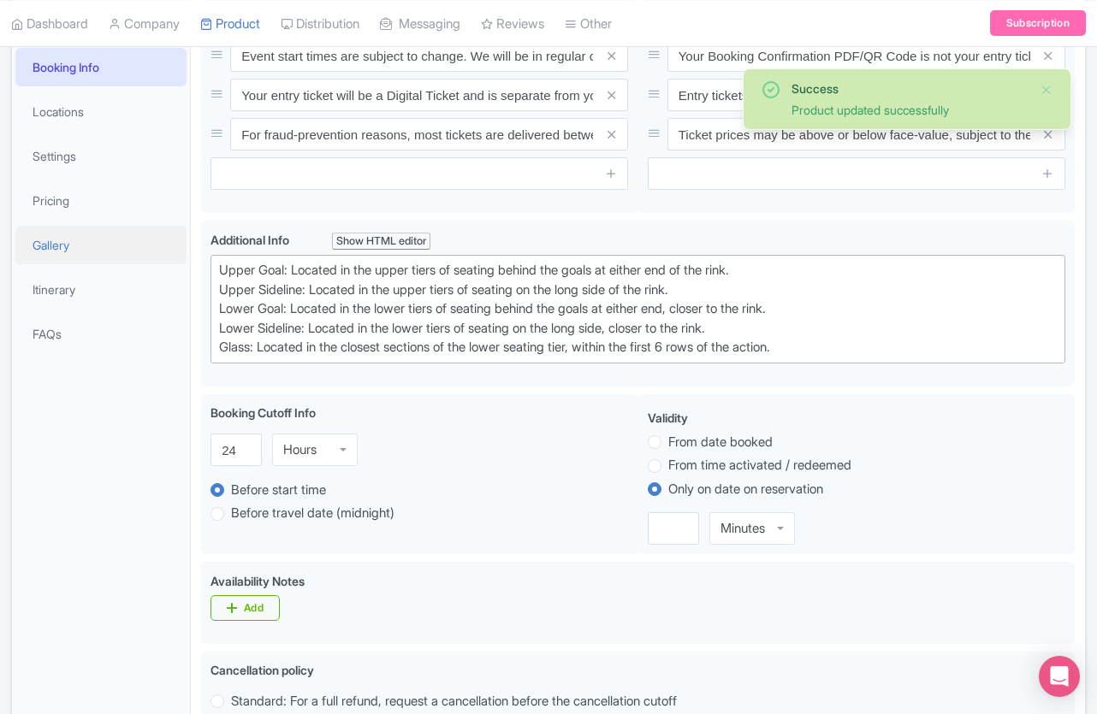
click at [50, 241] on link "Gallery" at bounding box center [100, 245] width 171 height 39
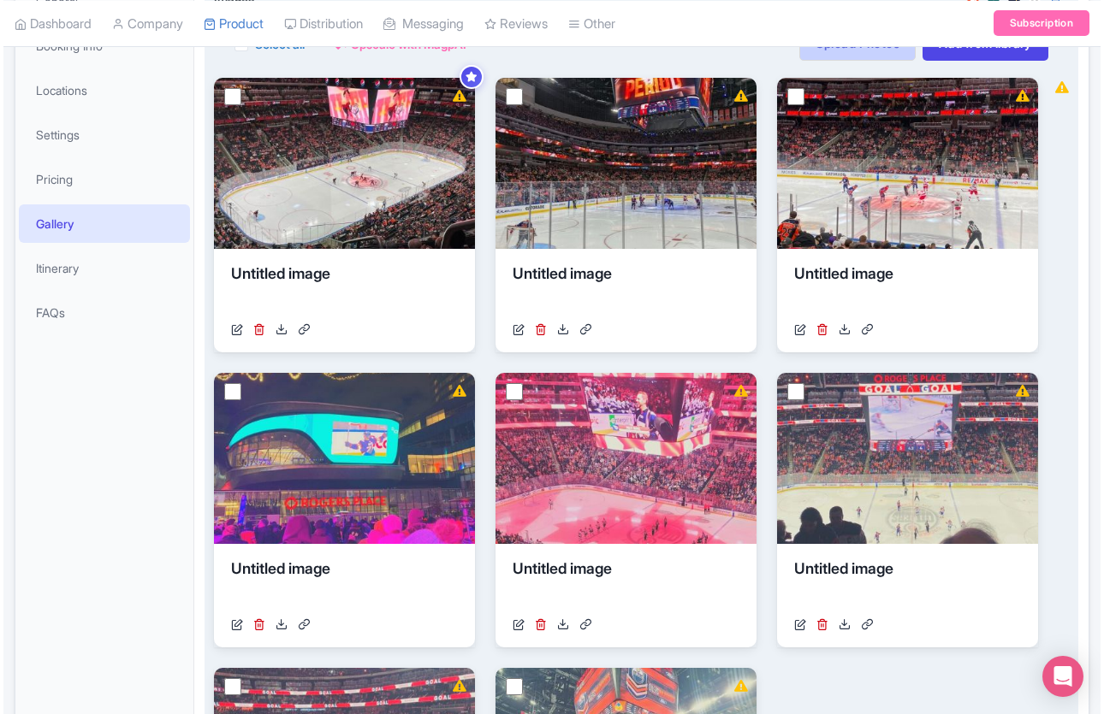
scroll to position [0, 0]
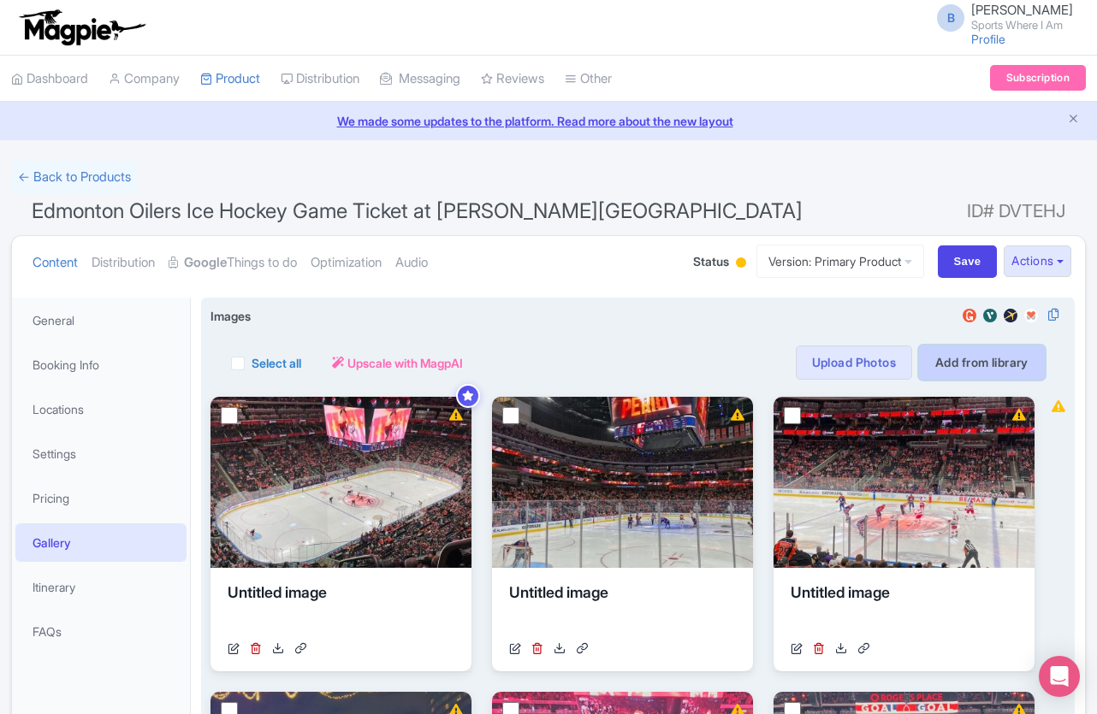
click at [993, 370] on link "Add from library" at bounding box center [982, 363] width 126 height 34
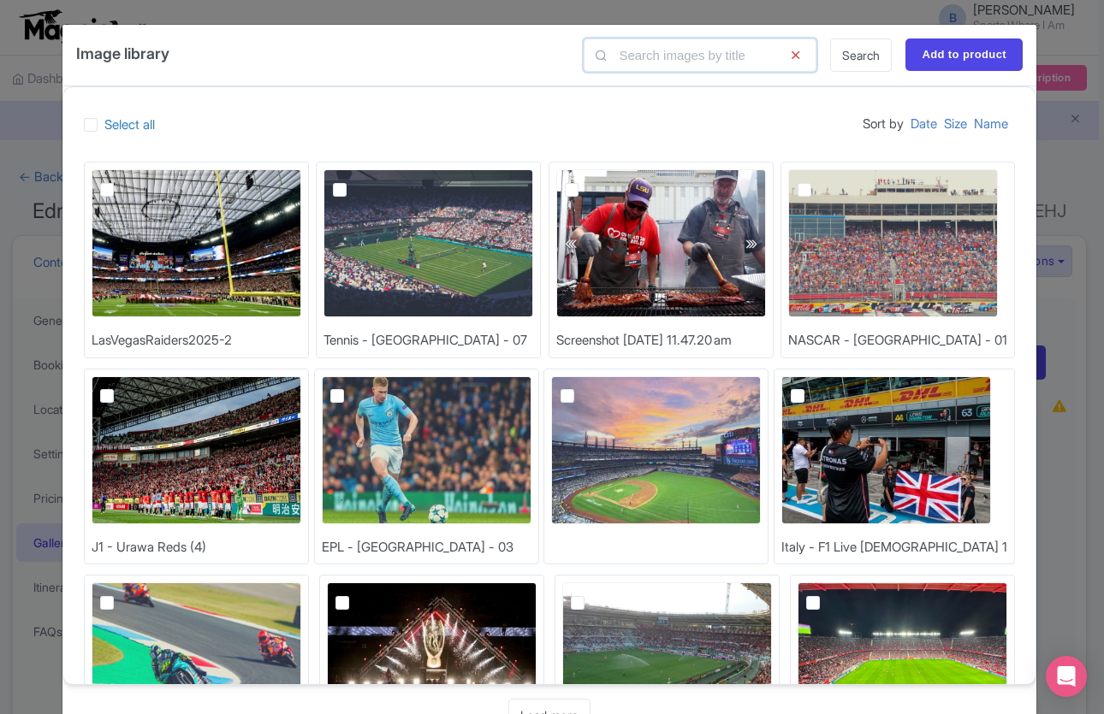
click at [714, 56] on input "text" at bounding box center [700, 55] width 233 height 33
type input "nhl-seatmap"
click at [720, 142] on div "LasVegasRaiders2025-2 Tennis - Wimbledon - 07 Screenshot 2025-03-26 at 11.47.20…" at bounding box center [549, 470] width 972 height 658
click at [850, 62] on link "Search" at bounding box center [861, 55] width 62 height 33
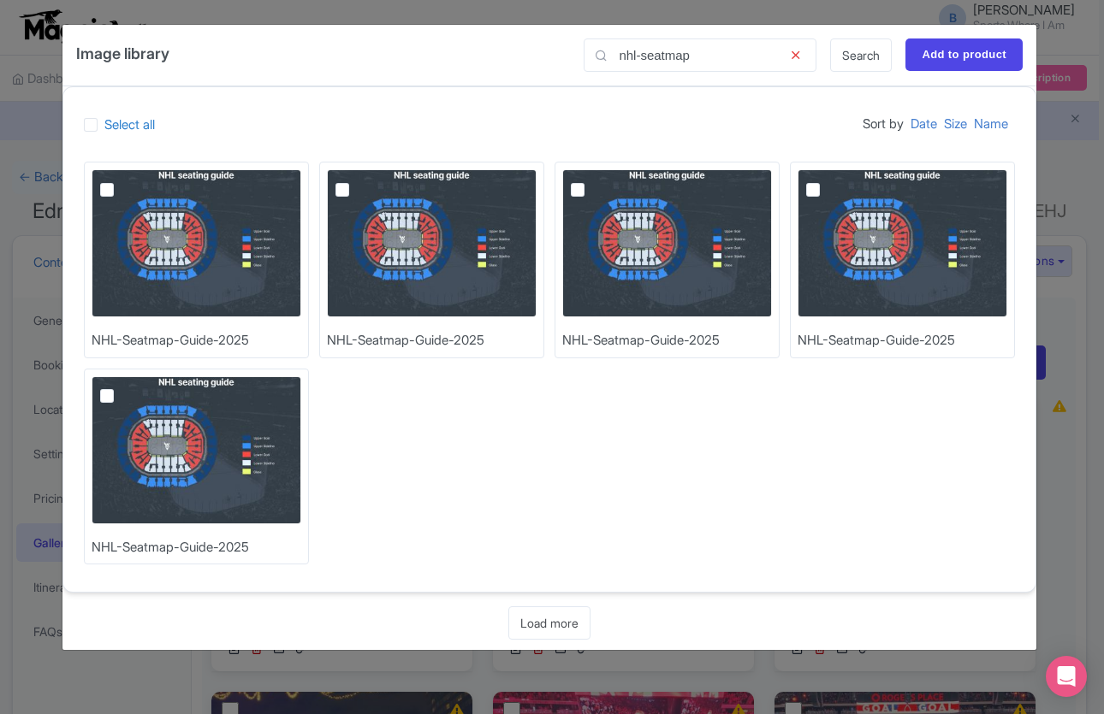
click at [98, 254] on img at bounding box center [197, 243] width 210 height 148
click at [121, 181] on input "checkbox" at bounding box center [126, 174] width 11 height 11
checkbox input "true"
click at [995, 47] on input "Add to product" at bounding box center [963, 55] width 117 height 33
type input "Adding..."
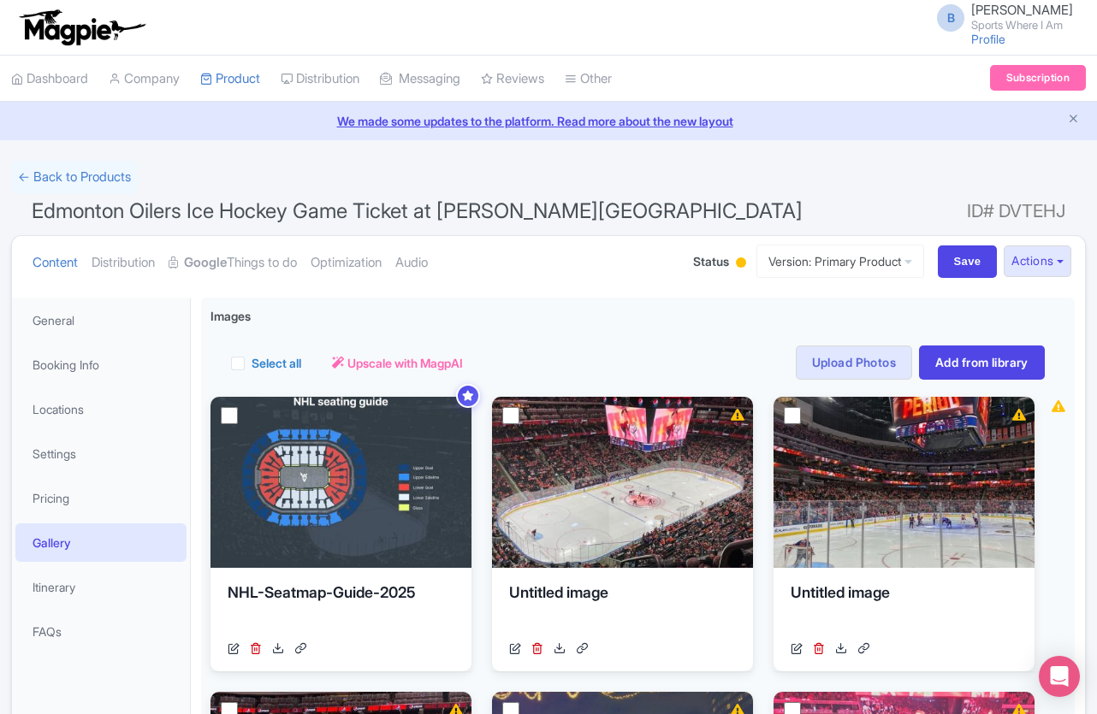
scroll to position [37, 0]
